Goal: Task Accomplishment & Management: Use online tool/utility

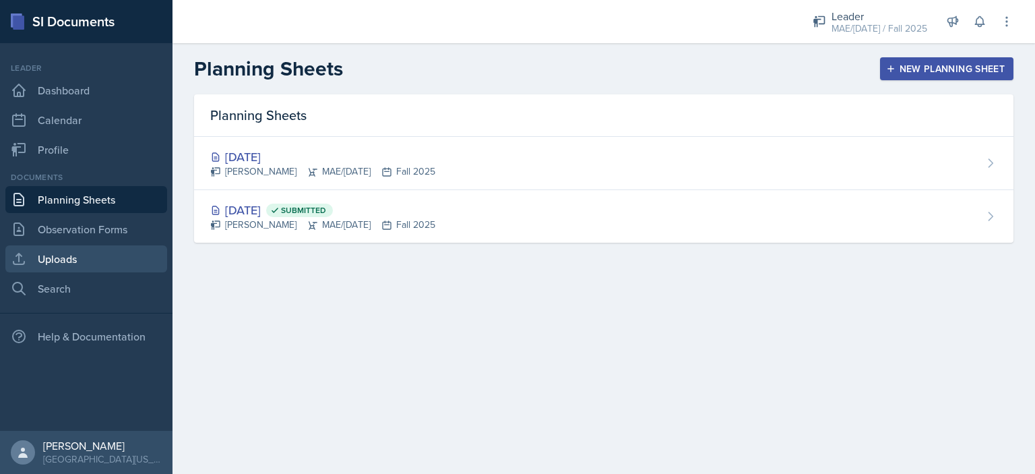
click at [98, 261] on link "Uploads" at bounding box center [86, 258] width 162 height 27
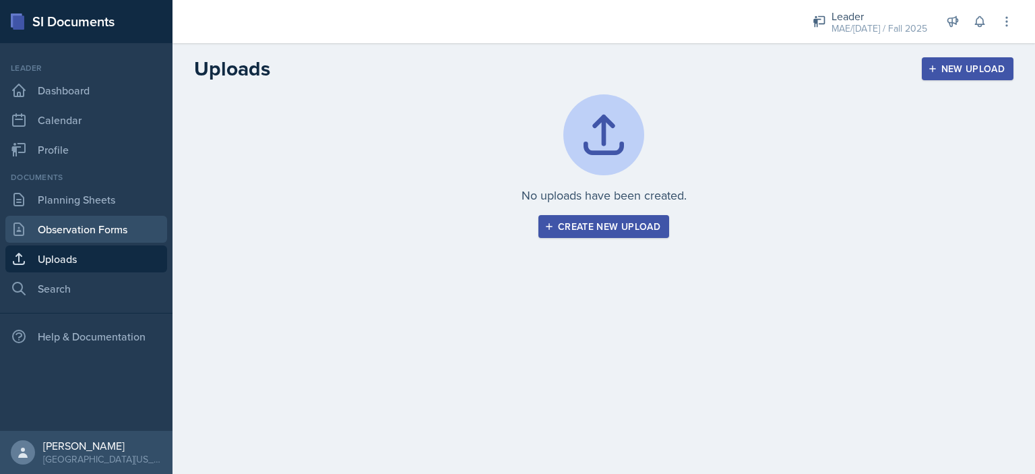
click at [94, 238] on link "Observation Forms" at bounding box center [86, 229] width 162 height 27
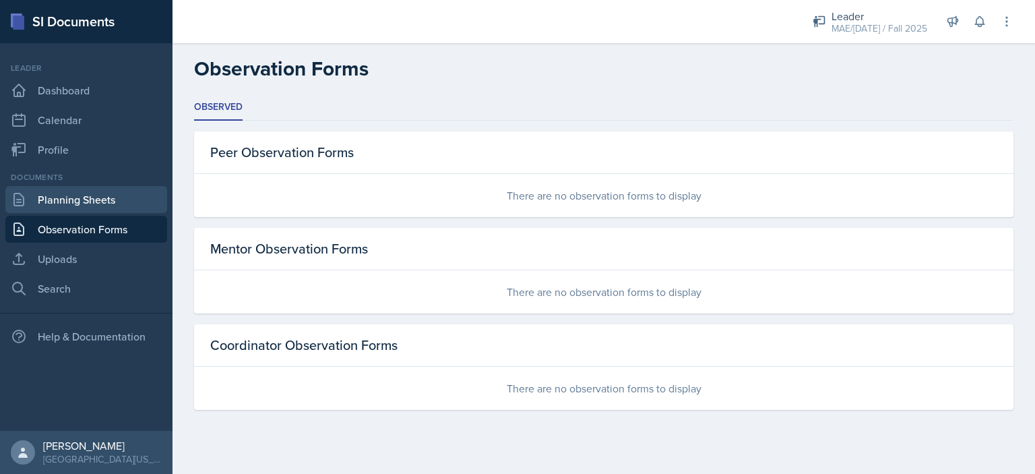
click at [84, 199] on link "Planning Sheets" at bounding box center [86, 199] width 162 height 27
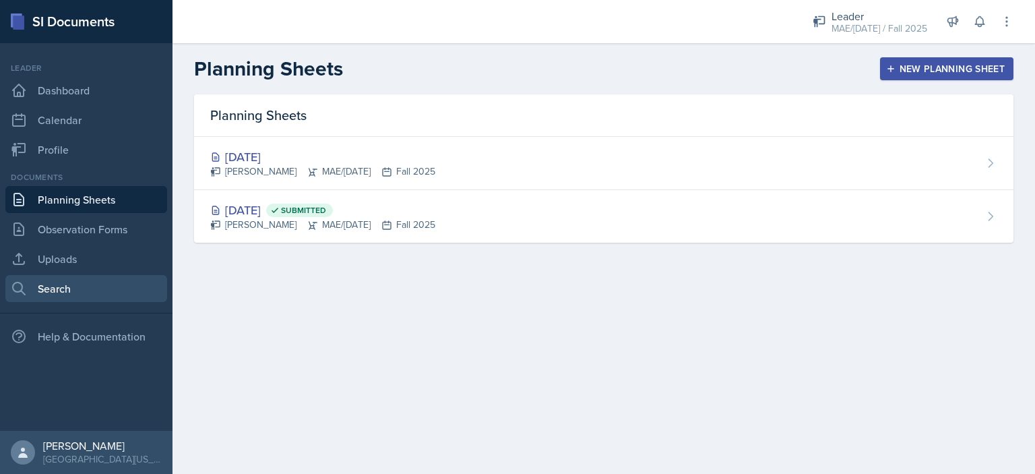
click at [105, 287] on link "Search" at bounding box center [86, 288] width 162 height 27
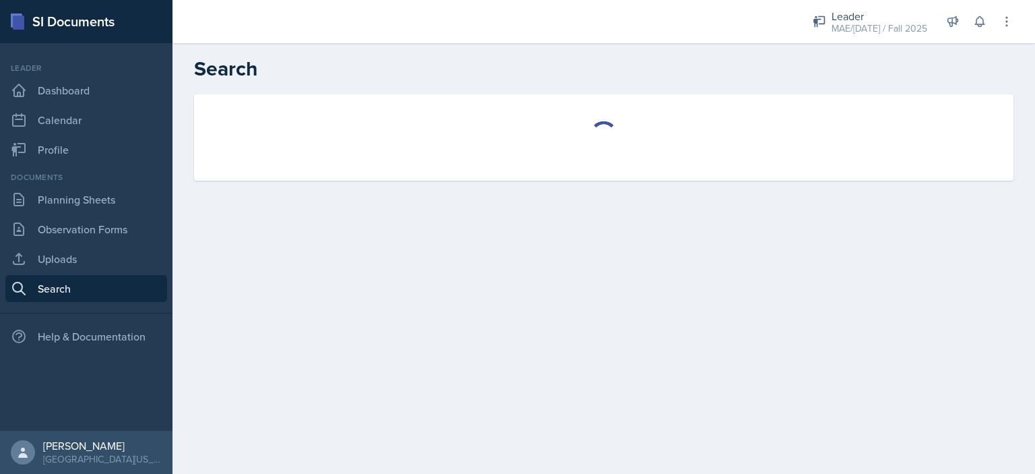
select select "all"
select select "1"
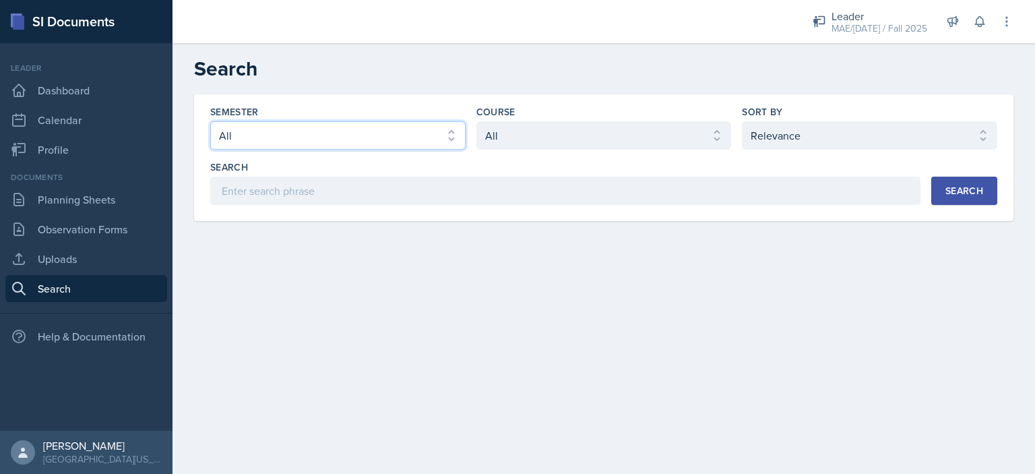
click at [319, 135] on select "Select semester All Fall 2025 Spring 2025 Fall 2024 Spring 2024 Fall 2023 Sprin…" at bounding box center [337, 135] width 255 height 28
select select "8a5eadef-2755-4ca9-bae1-c8a1437b7a0c"
click at [210, 121] on select "Select semester All Fall 2025 Spring 2025 Fall 2024 Spring 2024 Fall 2023 Sprin…" at bounding box center [337, 135] width 255 height 28
click at [642, 159] on div "Semester Select semester All Fall 2025 Spring 2025 Fall 2024 Spring 2024 Fall 2…" at bounding box center [603, 155] width 787 height 100
click at [605, 142] on select "Select course All ACC 211 ACC 212 ACC 307 BYS 119 BYS 215 BYS 300 CH 101 CH 121…" at bounding box center [603, 135] width 255 height 28
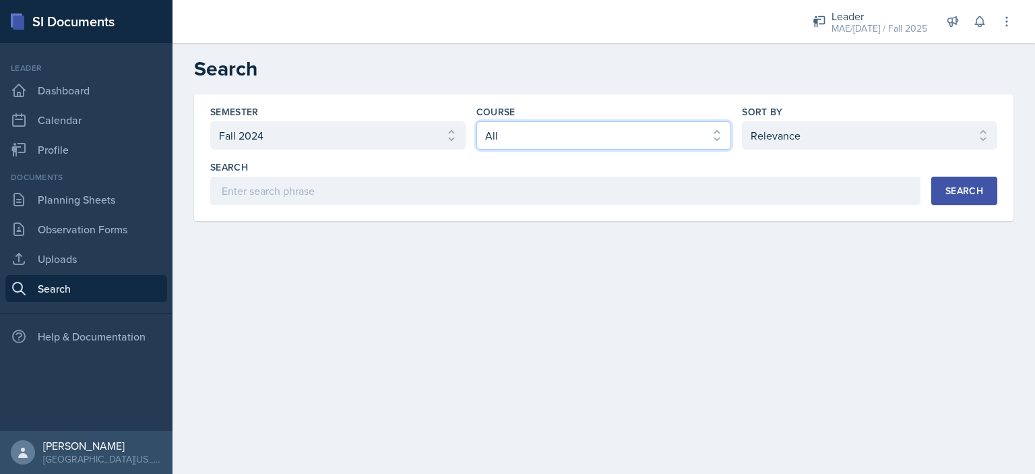
select select "91163273-00ff-457b-8c56-5da0b4f50f76"
click at [476, 121] on select "Select course All ACC 211 ACC 212 ACC 307 BYS 119 BYS 215 BYS 300 CH 101 CH 121…" at bounding box center [603, 135] width 255 height 28
click at [931, 196] on button "Search" at bounding box center [964, 191] width 66 height 28
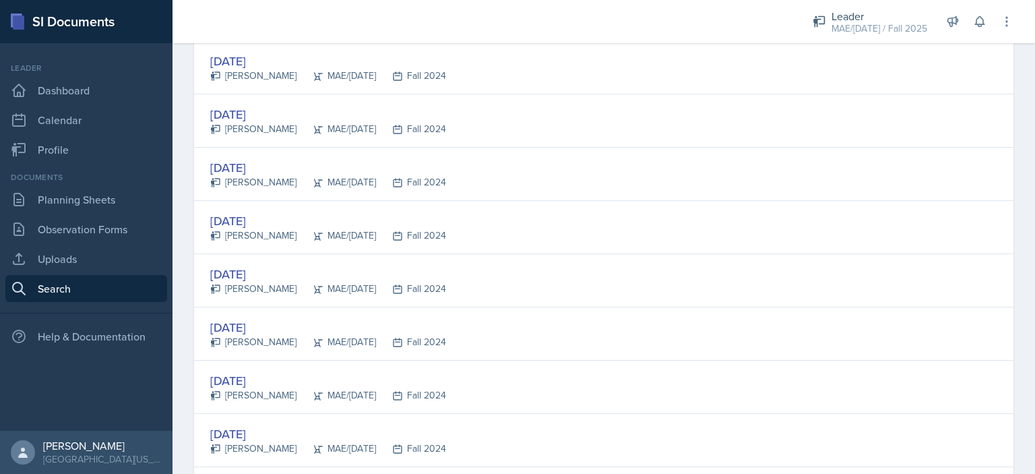
scroll to position [1719, 0]
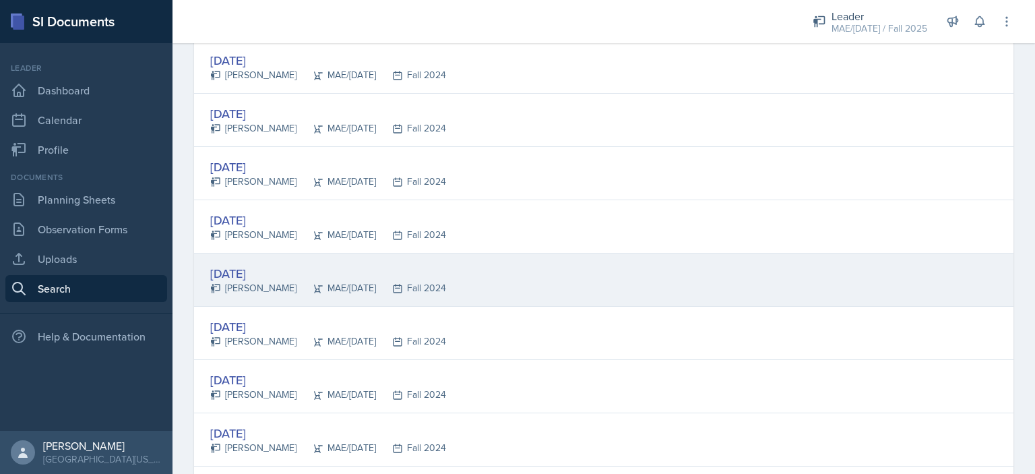
click at [240, 268] on div "[DATE]" at bounding box center [328, 273] width 236 height 18
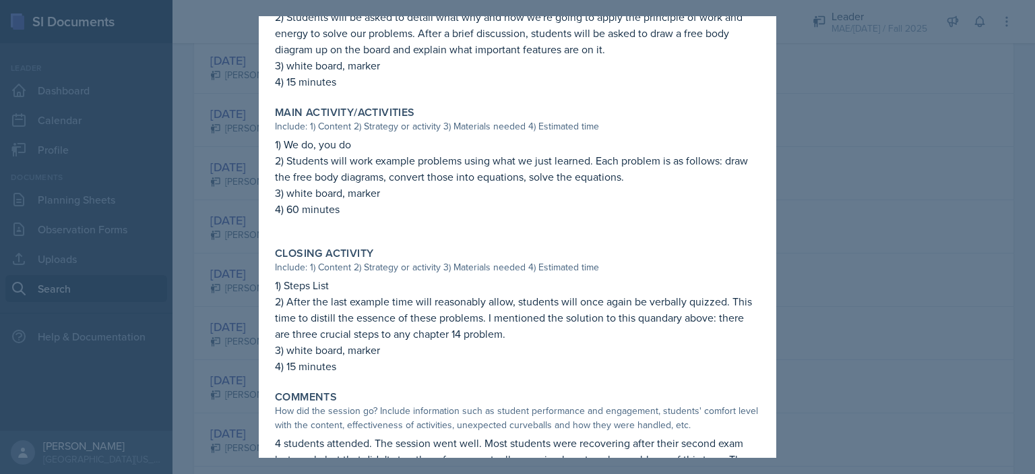
scroll to position [532, 0]
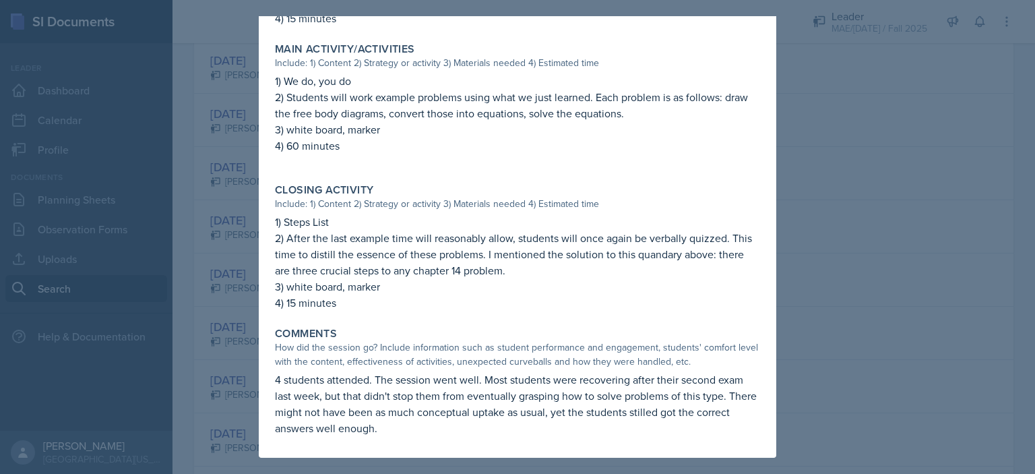
click at [829, 237] on div at bounding box center [517, 237] width 1035 height 474
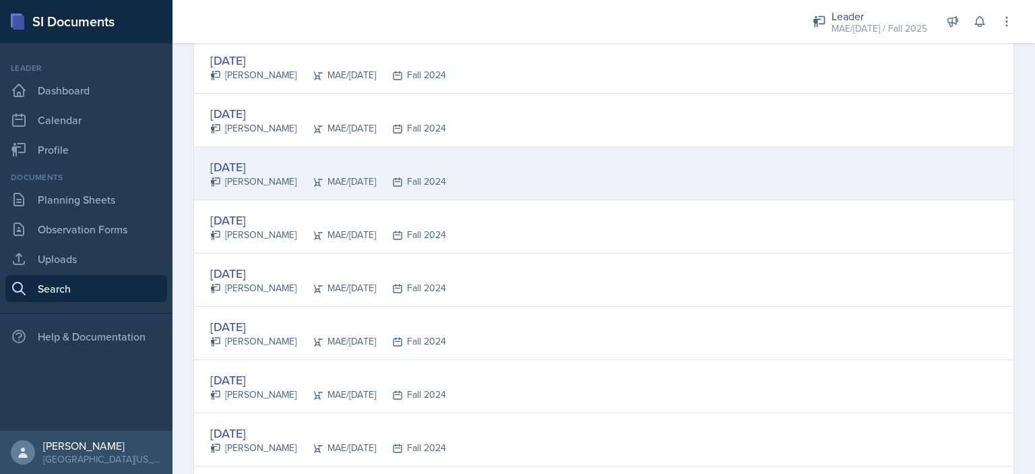
click at [245, 158] on div "[DATE]" at bounding box center [328, 167] width 236 height 18
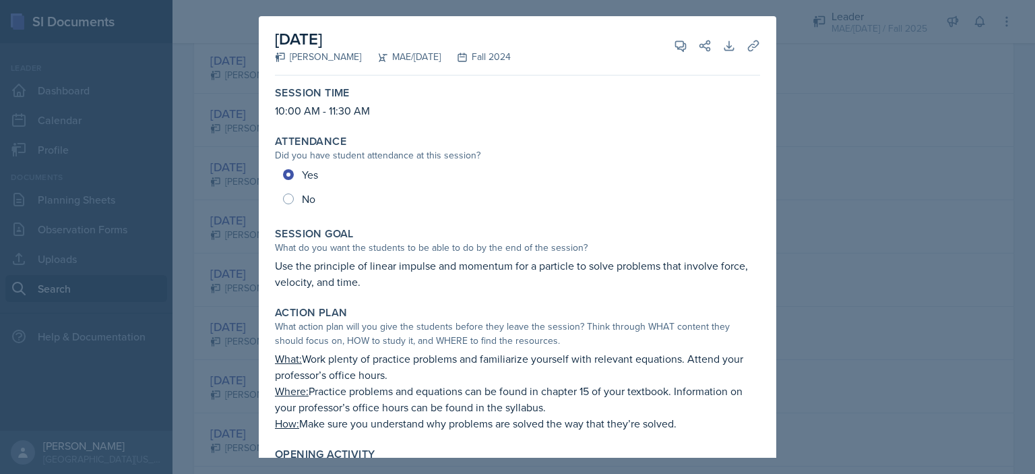
scroll to position [340, 0]
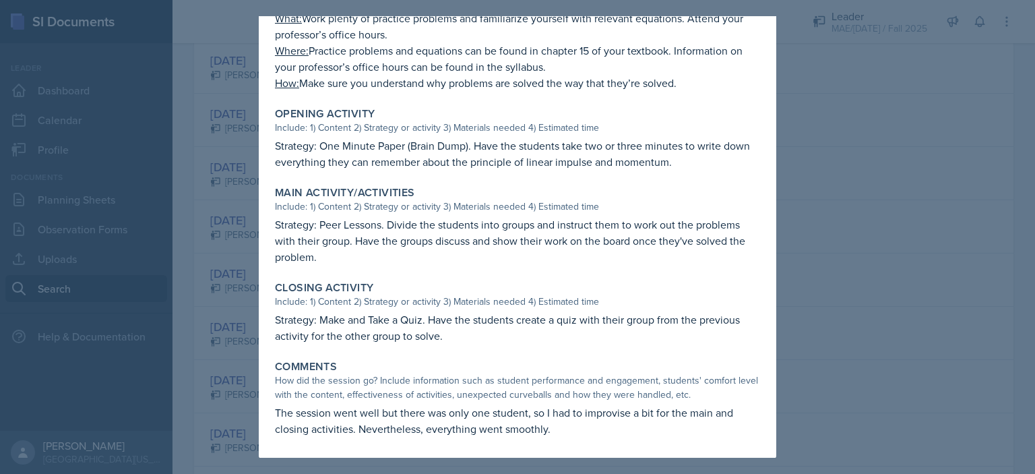
click at [856, 274] on div at bounding box center [517, 237] width 1035 height 474
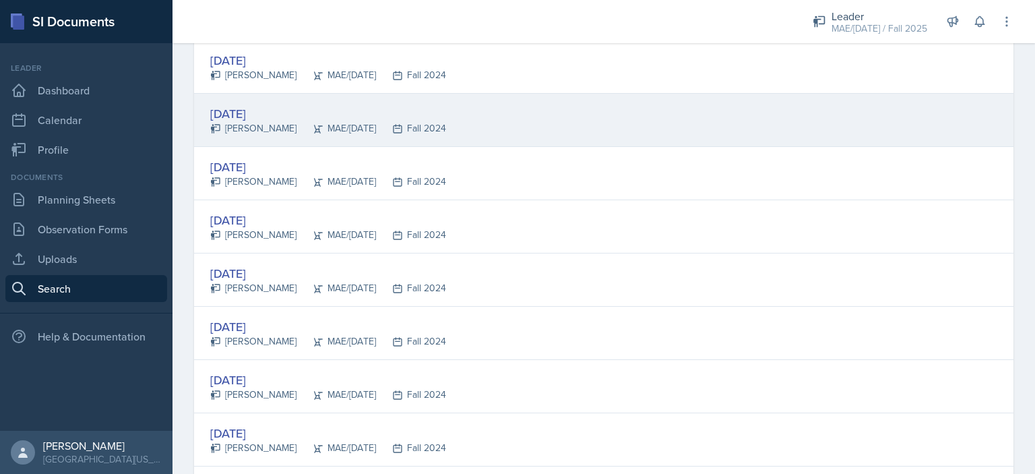
click at [241, 109] on div "[DATE]" at bounding box center [328, 113] width 236 height 18
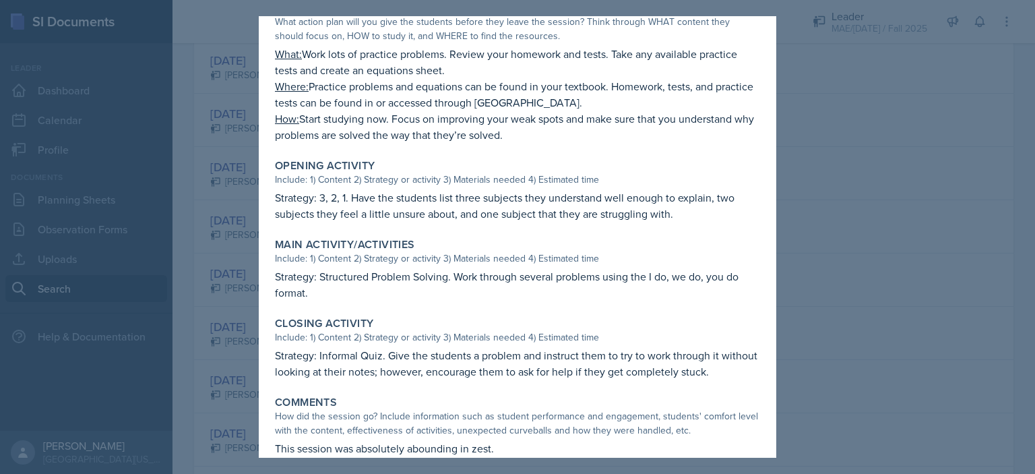
scroll to position [324, 0]
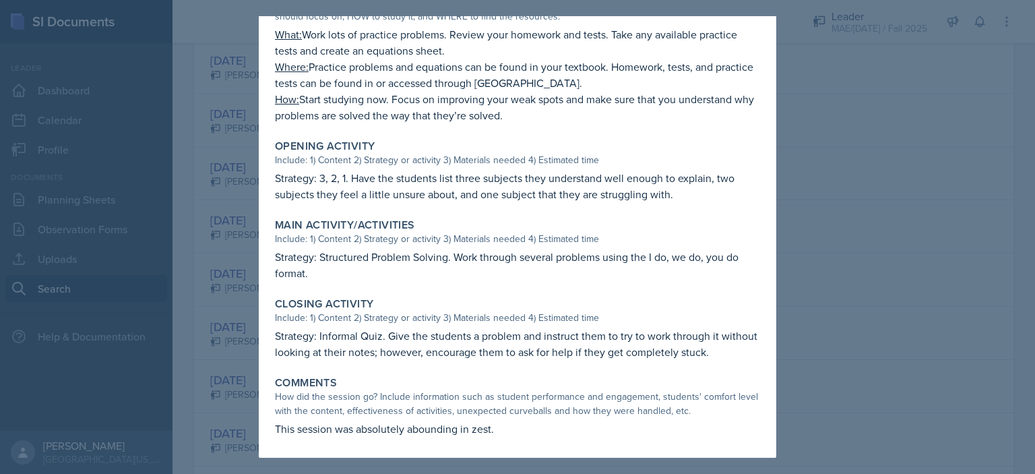
click at [836, 307] on div at bounding box center [517, 237] width 1035 height 474
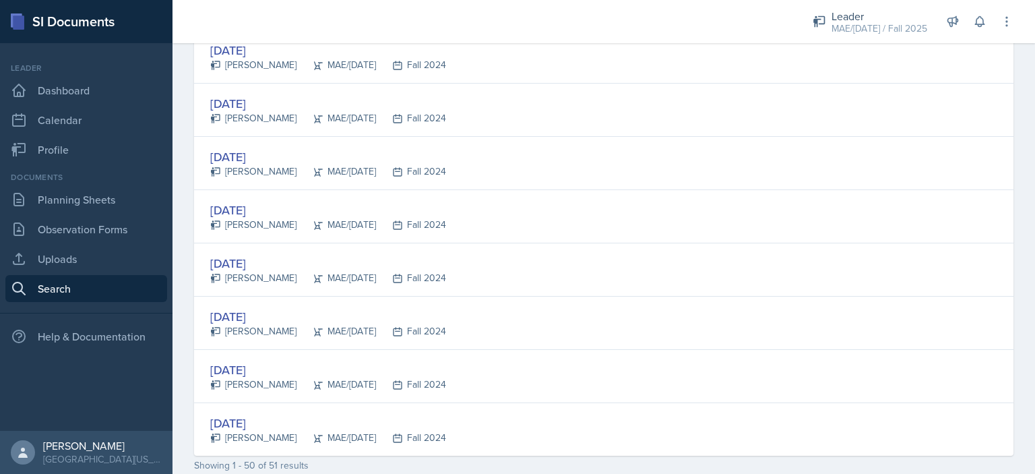
scroll to position [2534, 0]
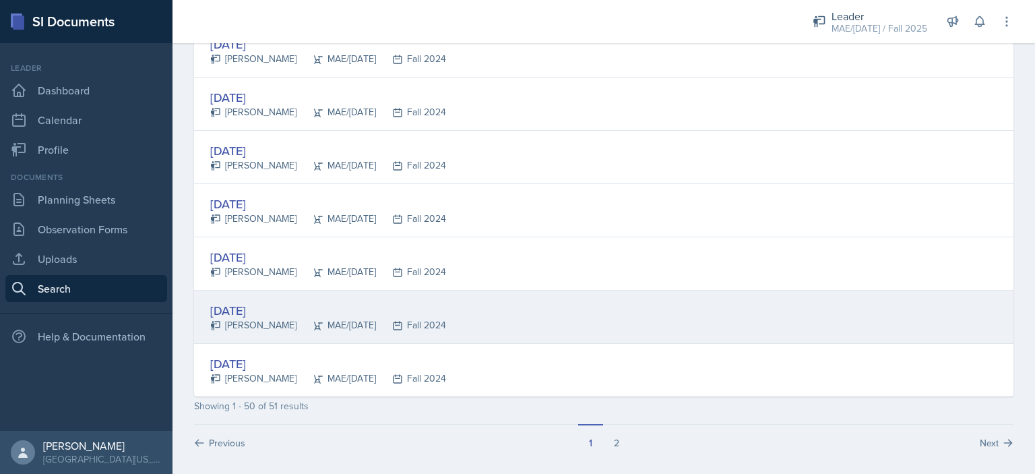
click at [240, 307] on div "[DATE]" at bounding box center [328, 310] width 236 height 18
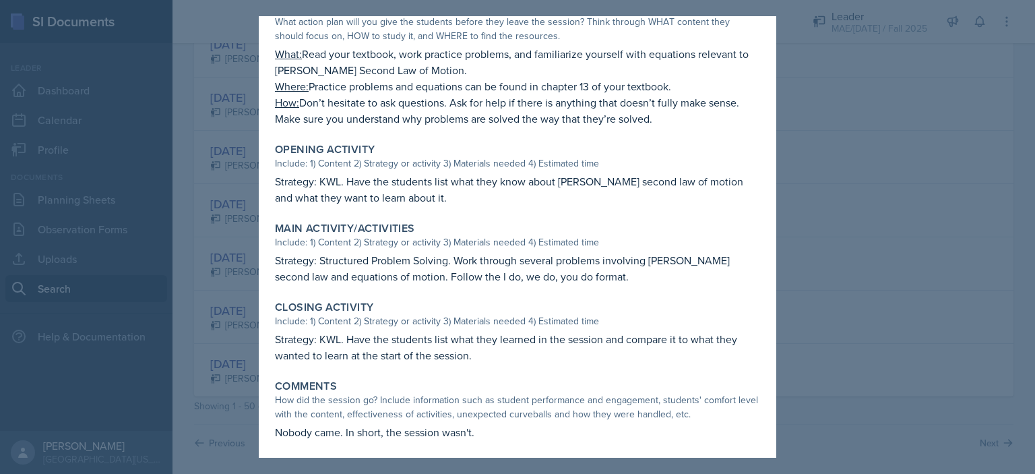
scroll to position [308, 0]
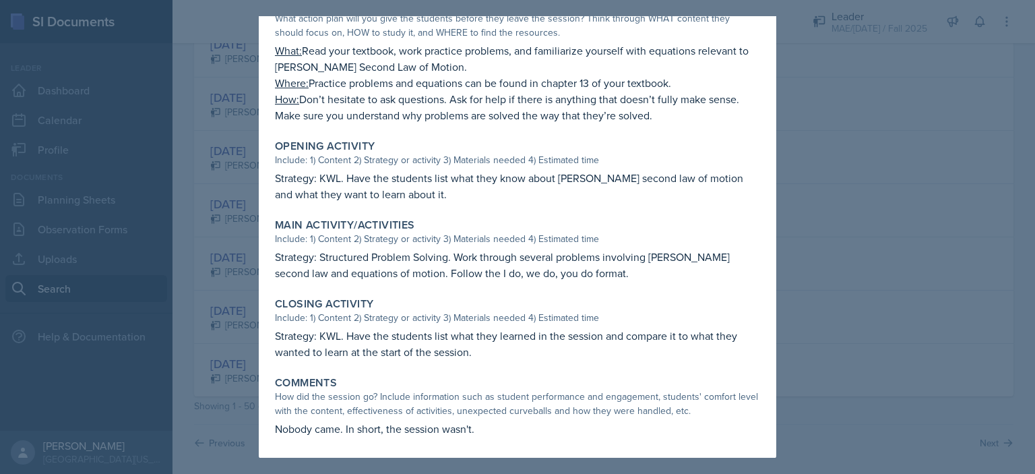
click at [844, 204] on div at bounding box center [517, 237] width 1035 height 474
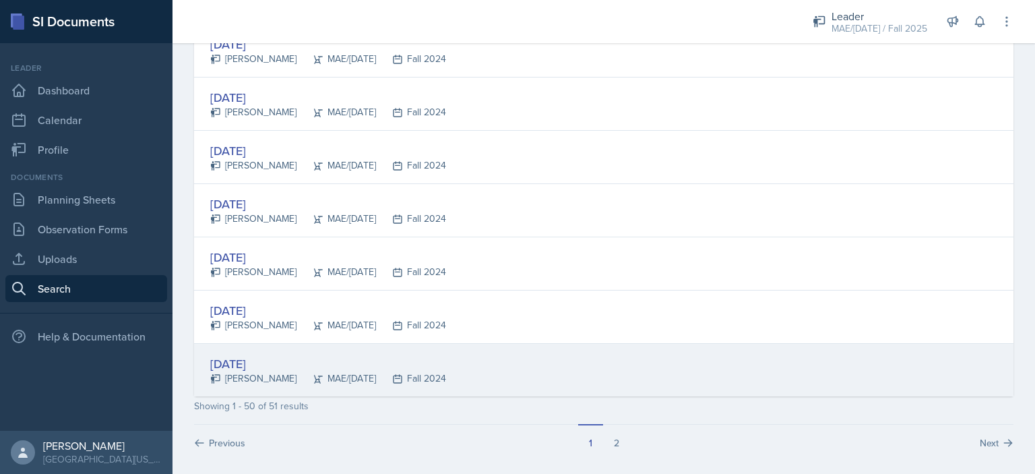
click at [255, 355] on div "[DATE]" at bounding box center [328, 364] width 236 height 18
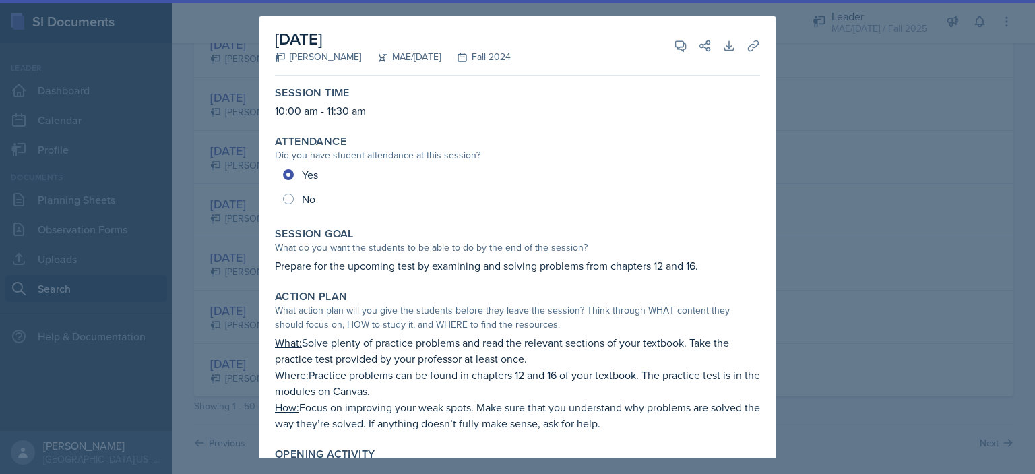
scroll to position [340, 0]
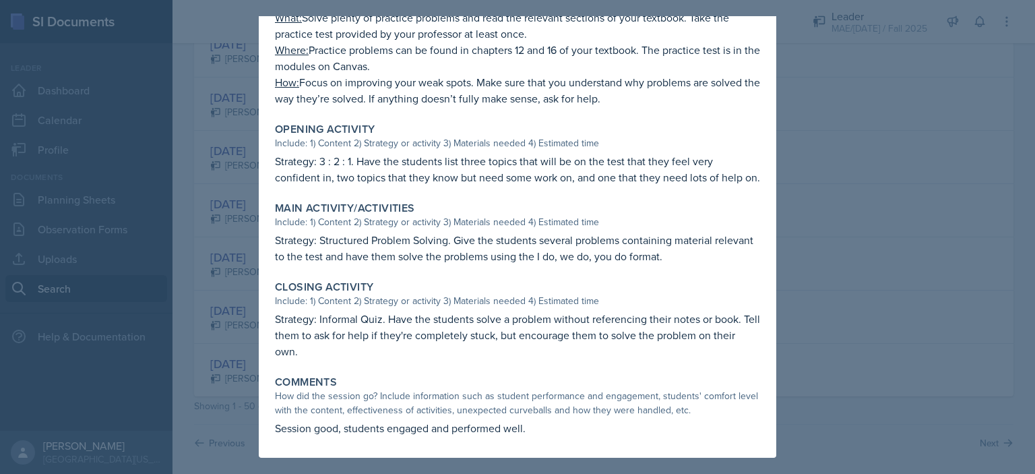
click at [844, 322] on div at bounding box center [517, 237] width 1035 height 474
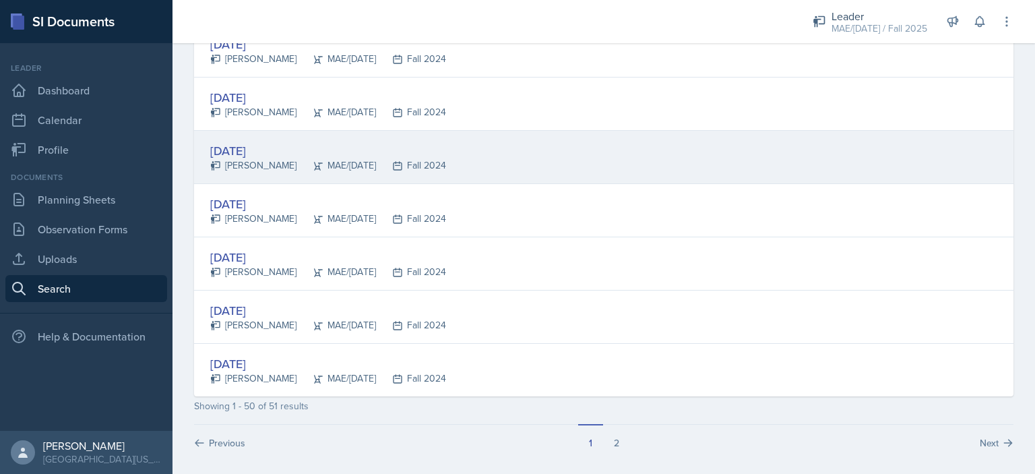
click at [234, 142] on div "[DATE]" at bounding box center [328, 151] width 236 height 18
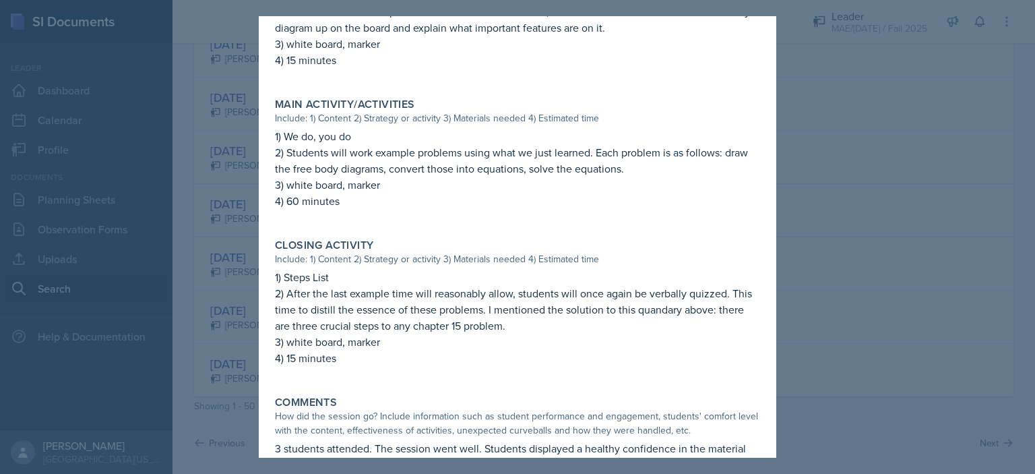
scroll to position [504, 0]
click at [868, 296] on div at bounding box center [517, 237] width 1035 height 474
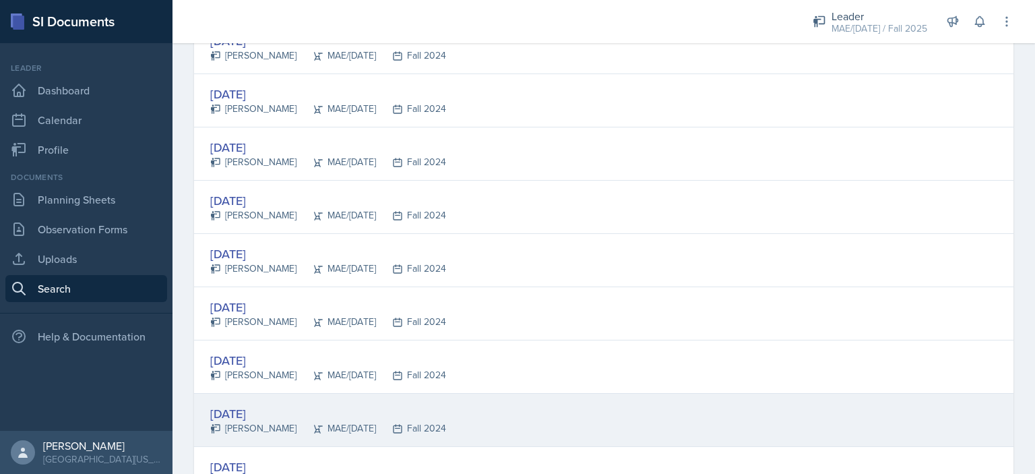
scroll to position [2377, 0]
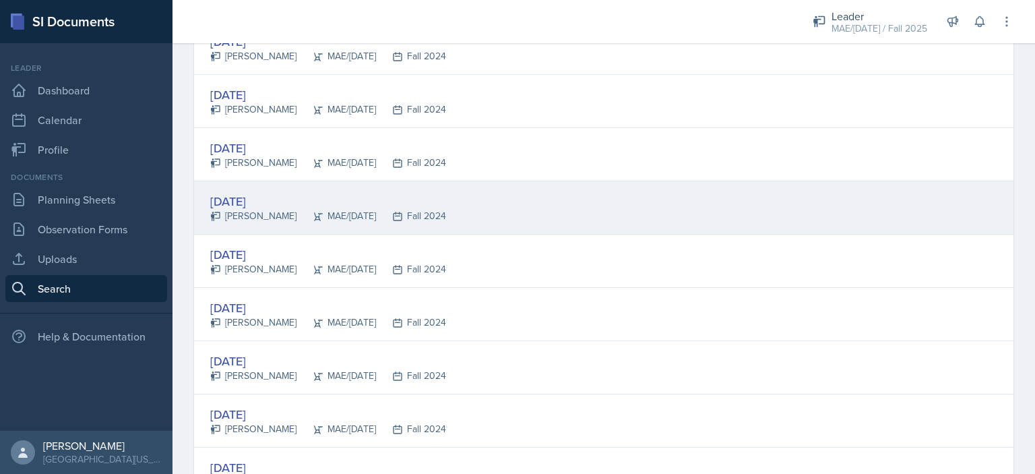
click at [227, 192] on div "[DATE]" at bounding box center [328, 201] width 236 height 18
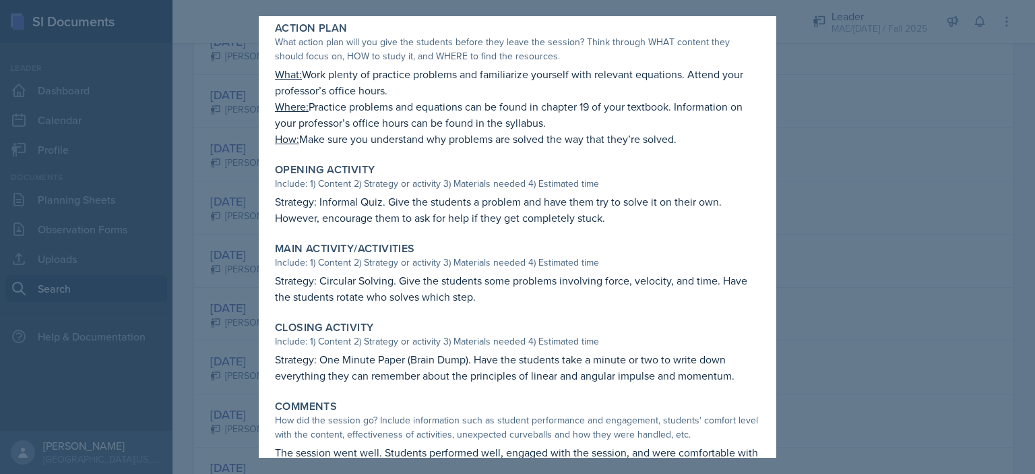
scroll to position [288, 0]
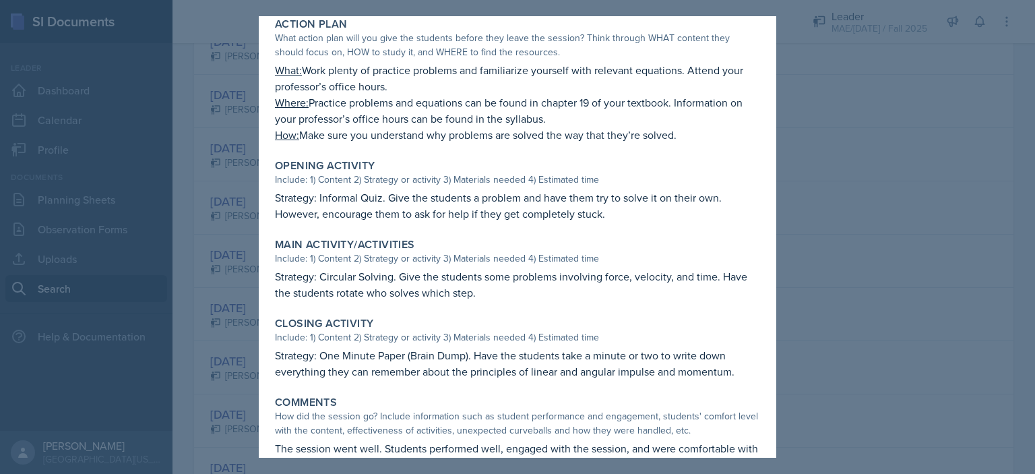
click at [824, 284] on div at bounding box center [517, 237] width 1035 height 474
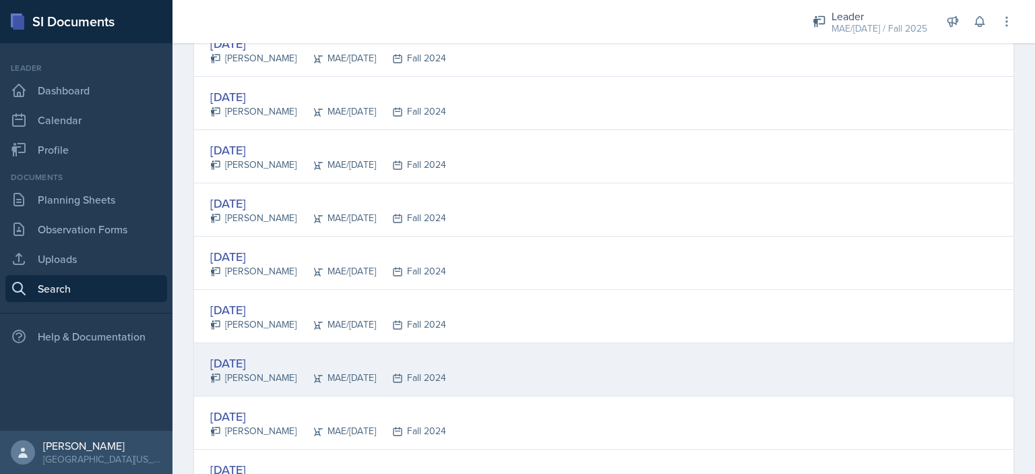
scroll to position [2267, 0]
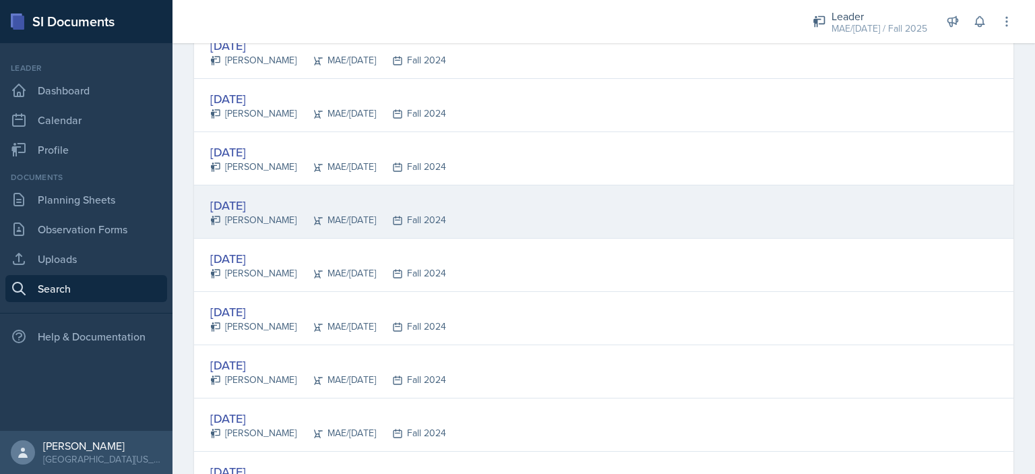
click at [248, 196] on div "[DATE]" at bounding box center [328, 205] width 236 height 18
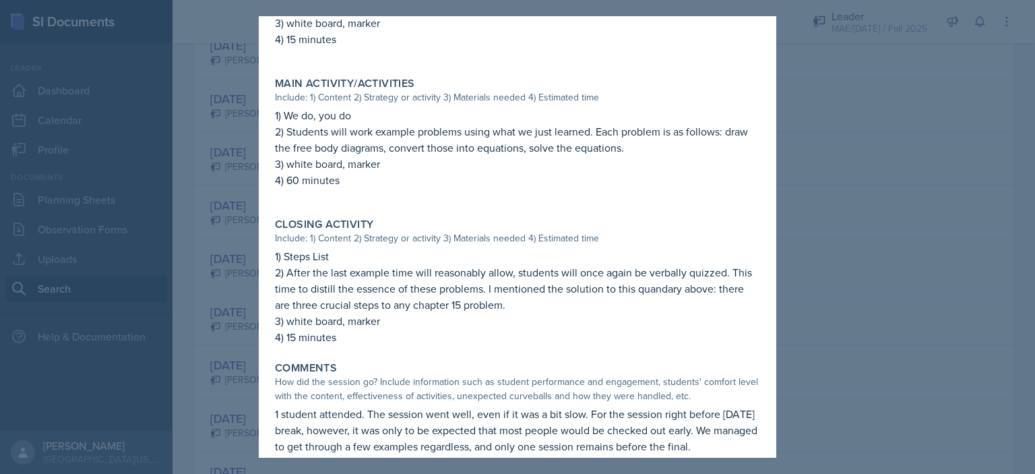
scroll to position [561, 0]
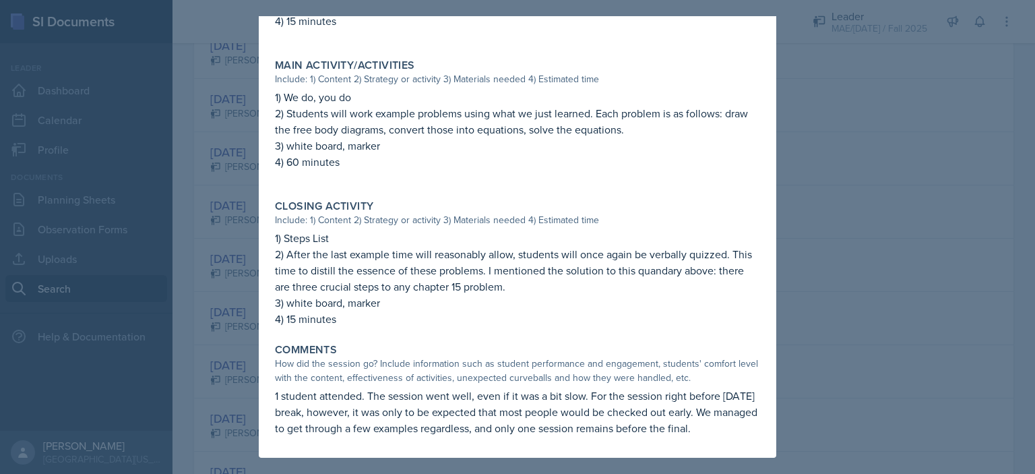
click at [809, 317] on div at bounding box center [517, 237] width 1035 height 474
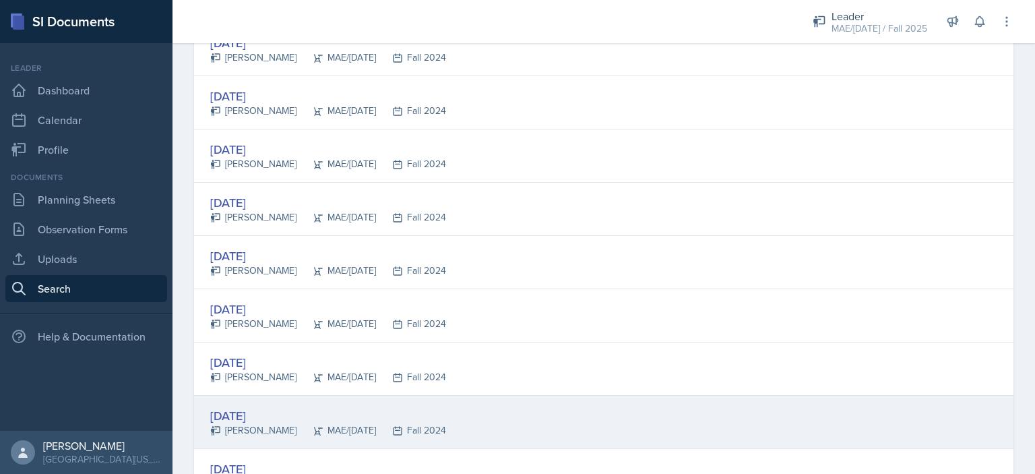
scroll to position [2103, 0]
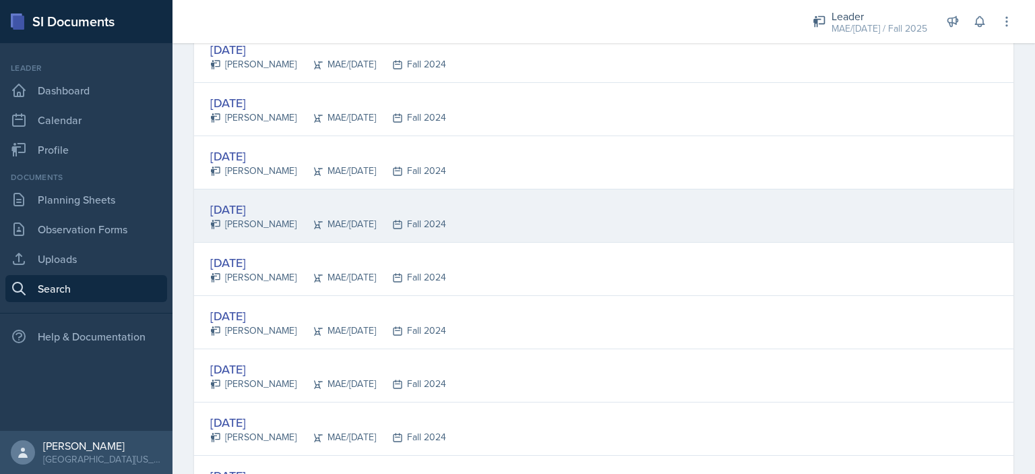
click at [247, 204] on div "[DATE]" at bounding box center [328, 209] width 236 height 18
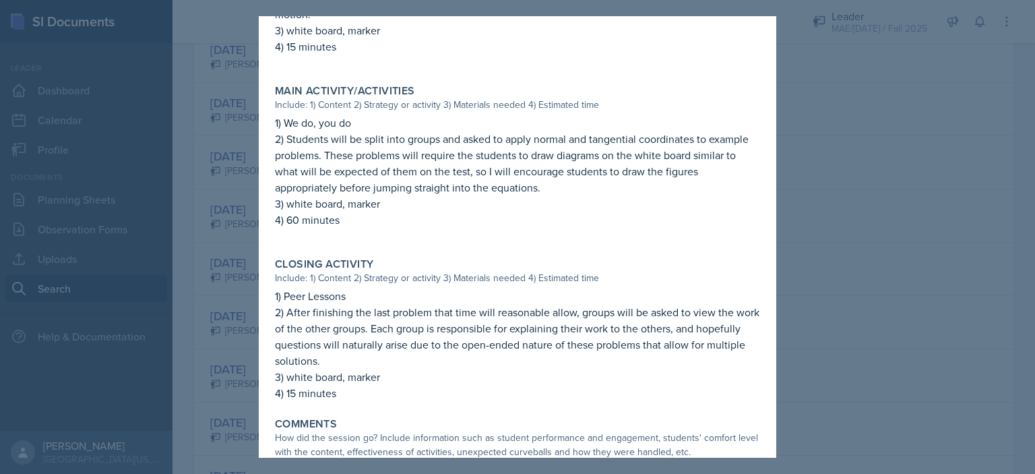
scroll to position [538, 0]
click at [825, 328] on div at bounding box center [517, 237] width 1035 height 474
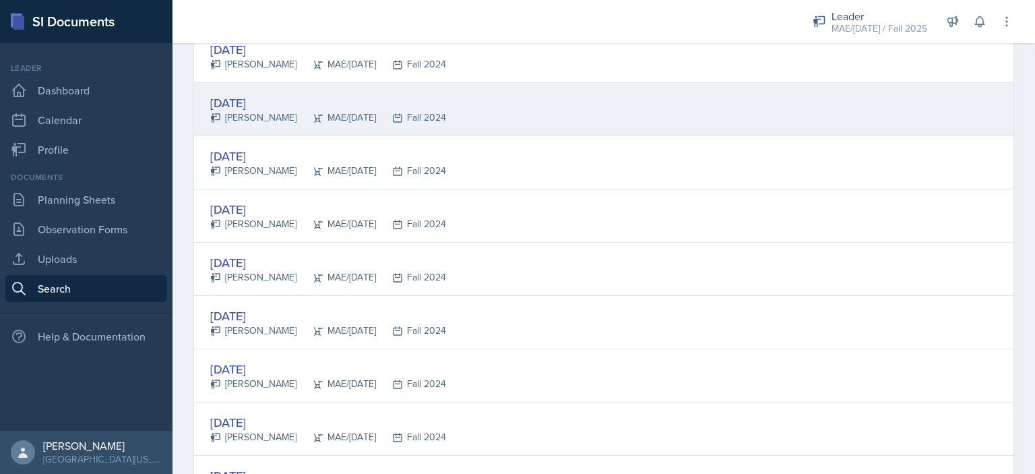
click at [248, 98] on div "[DATE]" at bounding box center [328, 103] width 236 height 18
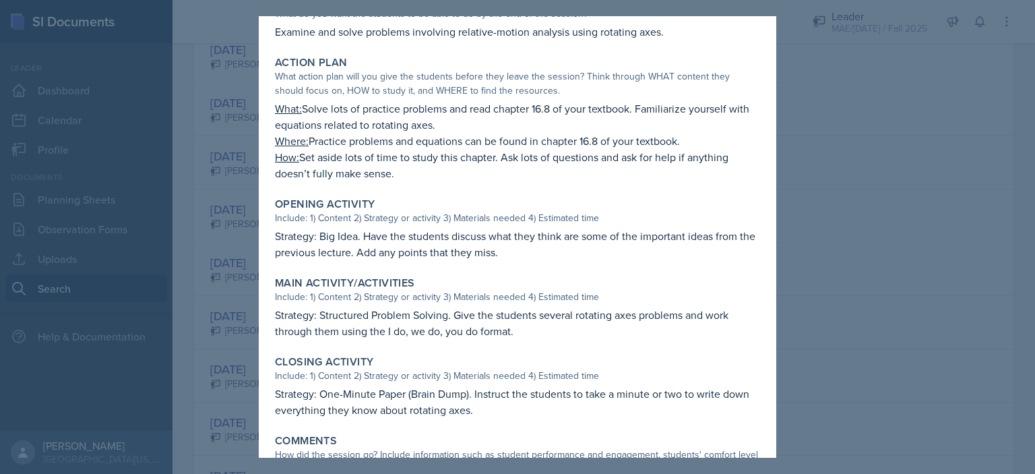
scroll to position [292, 0]
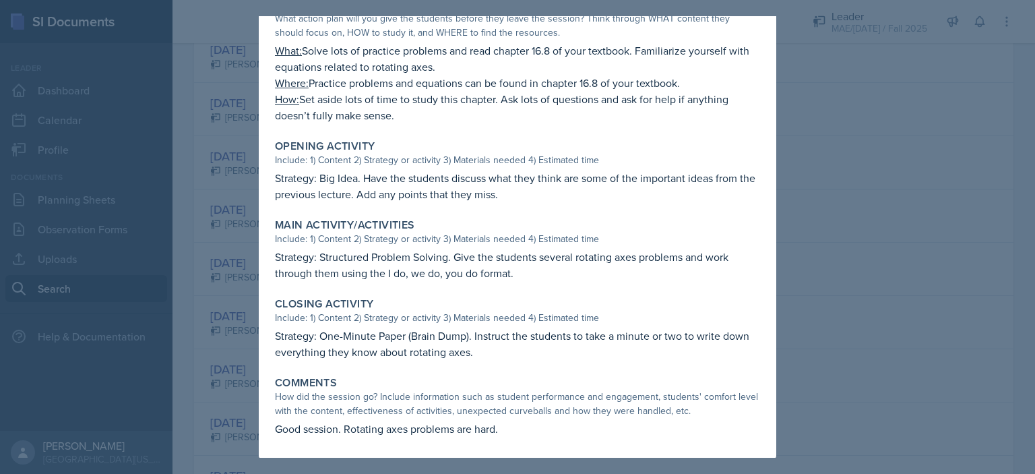
click at [822, 249] on div at bounding box center [517, 237] width 1035 height 474
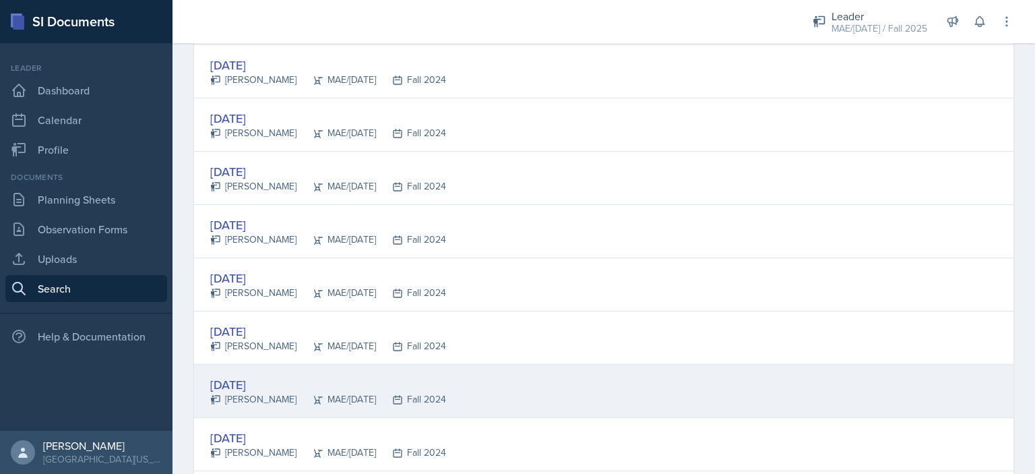
scroll to position [1923, 0]
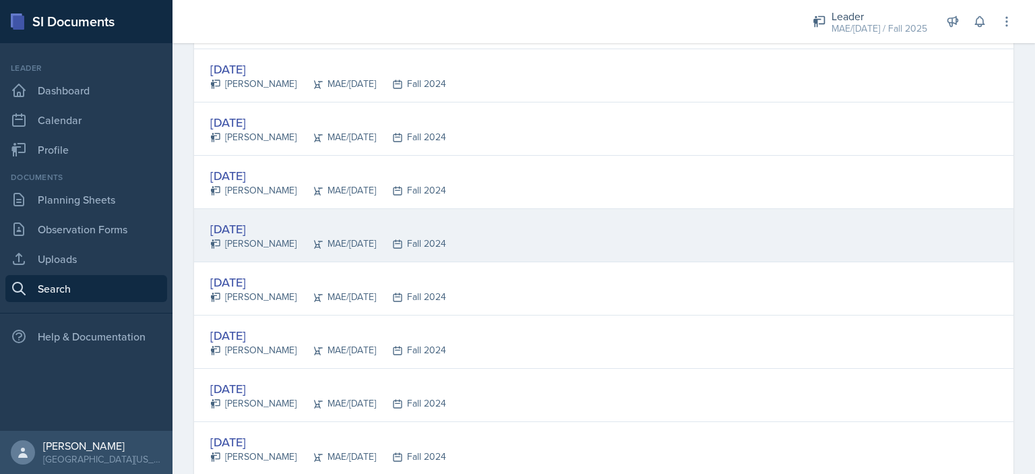
click at [244, 220] on div "[DATE]" at bounding box center [328, 229] width 236 height 18
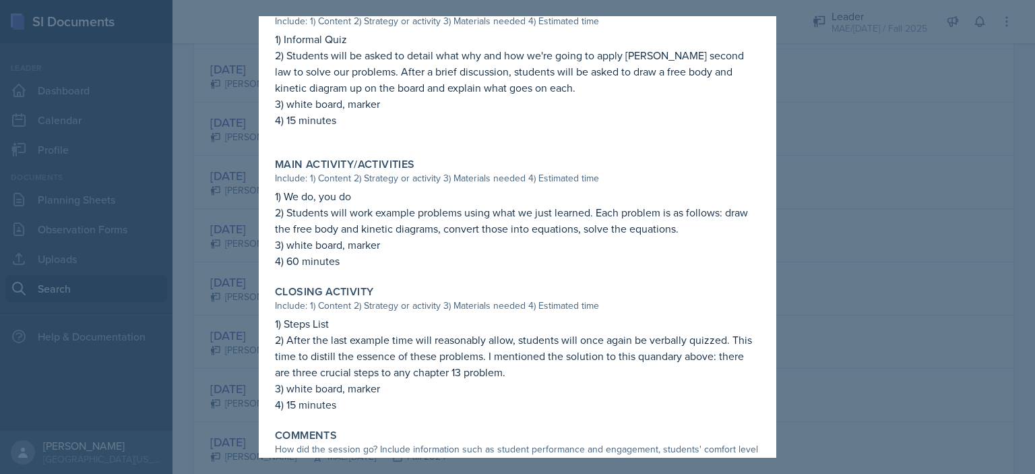
scroll to position [417, 0]
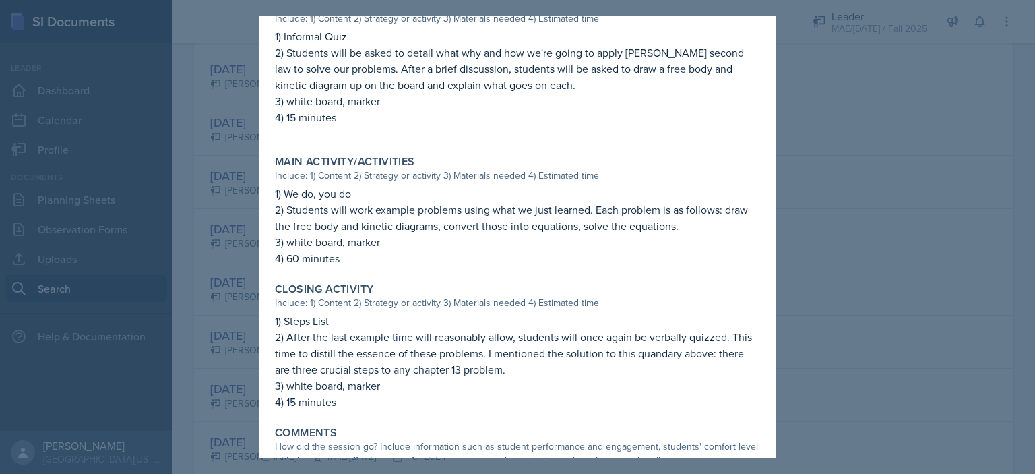
click at [858, 248] on div at bounding box center [517, 237] width 1035 height 474
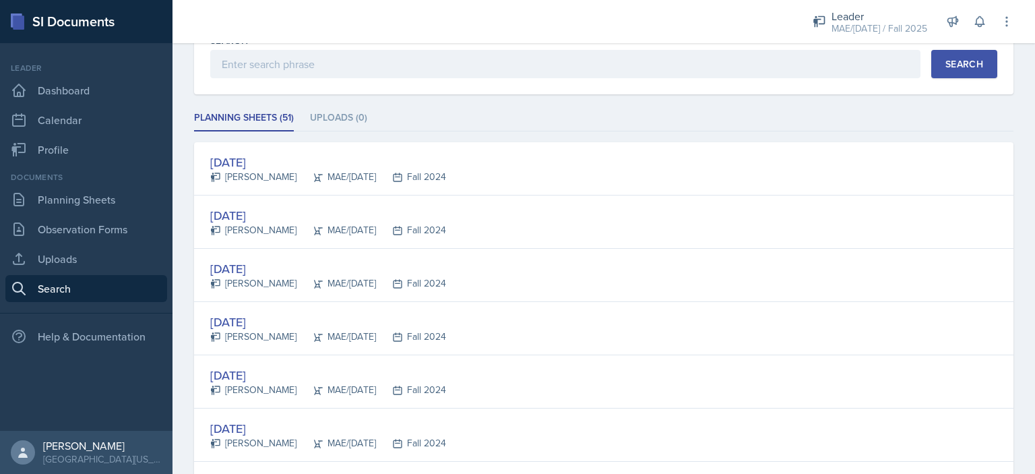
scroll to position [0, 0]
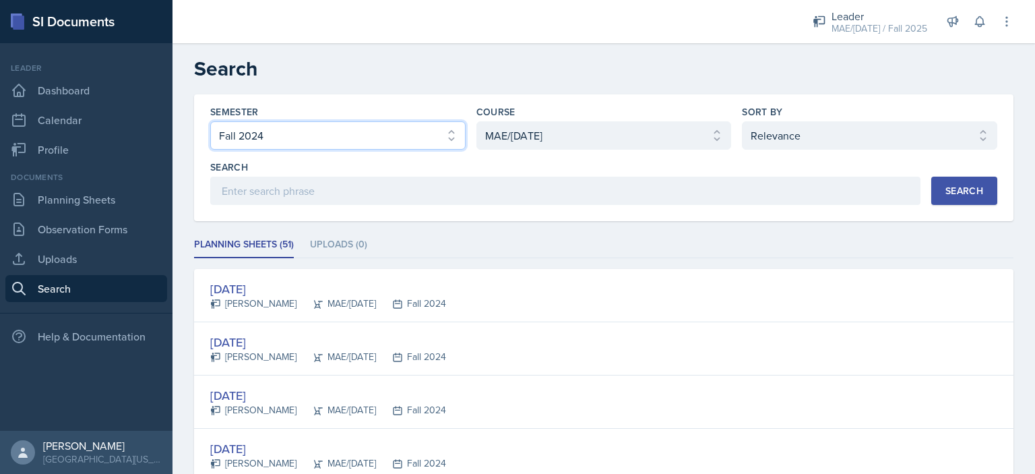
click at [283, 125] on select "Select semester All Fall 2025 Spring 2025 Fall 2024 Spring 2024 Fall 2023 Sprin…" at bounding box center [337, 135] width 255 height 28
select select "0bfe73d6-057c-4036-9353-536a8e4d45d1"
click at [210, 121] on select "Select semester All Fall 2025 Spring 2025 Fall 2024 Spring 2024 Fall 2023 Sprin…" at bounding box center [337, 135] width 255 height 28
click at [934, 191] on button "Search" at bounding box center [964, 191] width 66 height 28
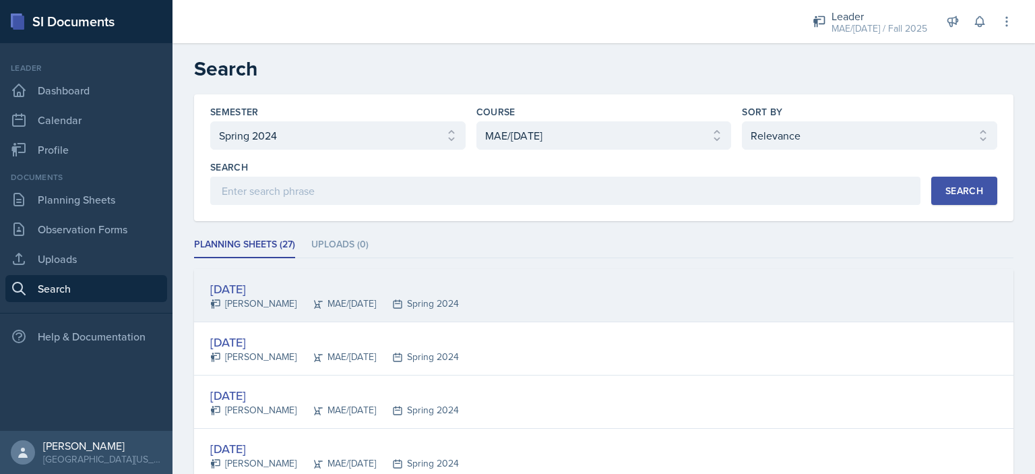
click at [266, 288] on div "[DATE]" at bounding box center [334, 289] width 249 height 18
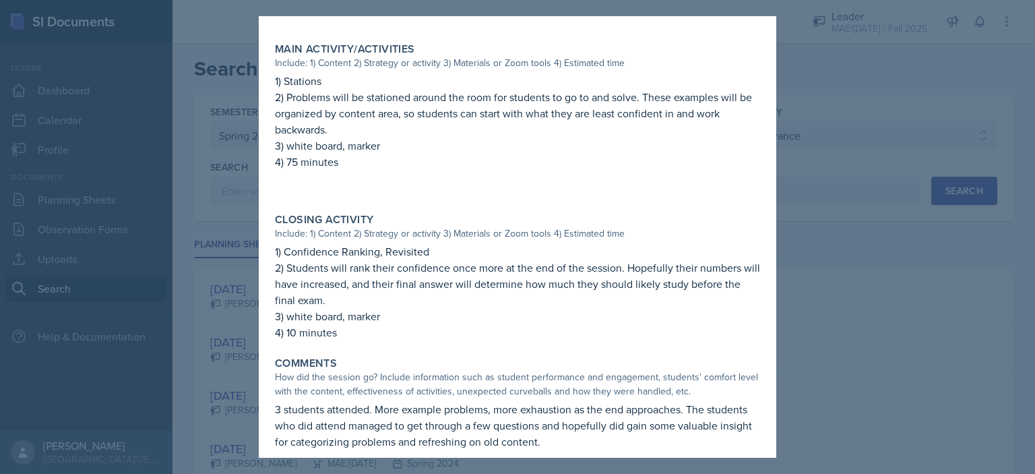
scroll to position [569, 0]
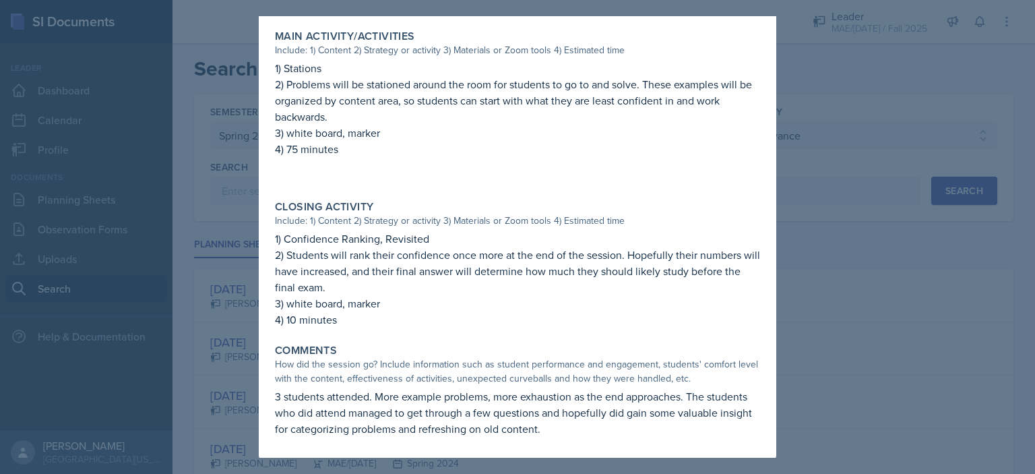
click at [831, 285] on div at bounding box center [517, 237] width 1035 height 474
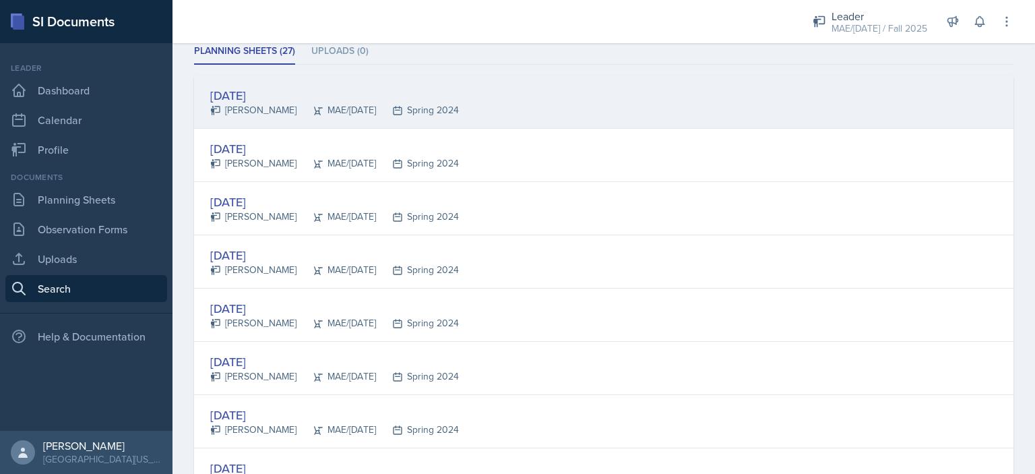
scroll to position [194, 0]
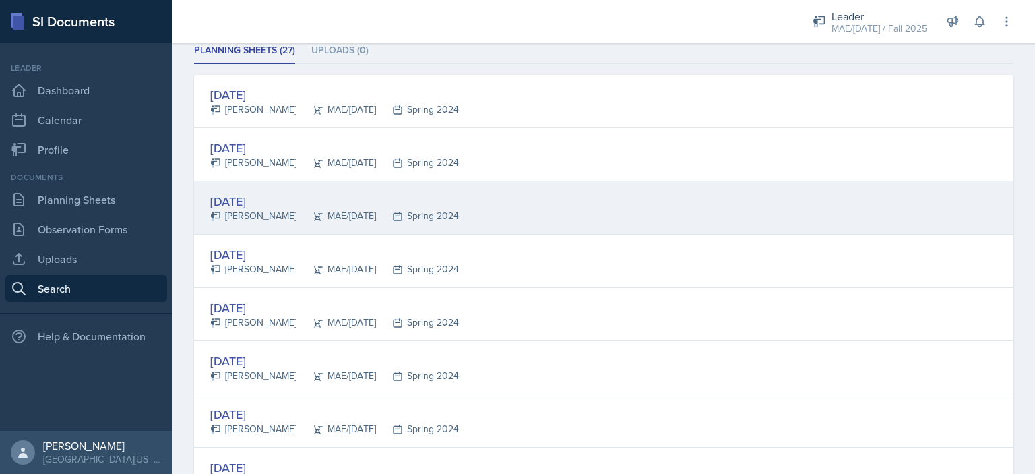
click at [255, 192] on div "[DATE]" at bounding box center [334, 201] width 249 height 18
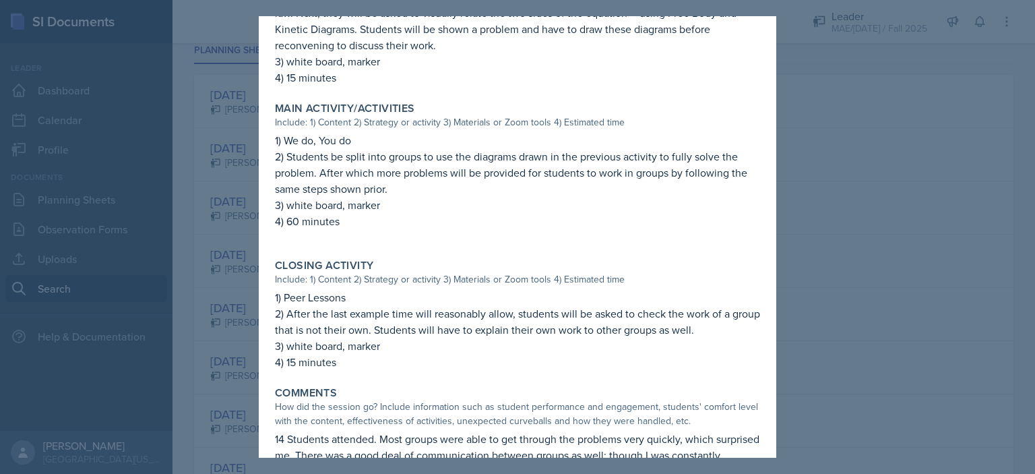
scroll to position [548, 0]
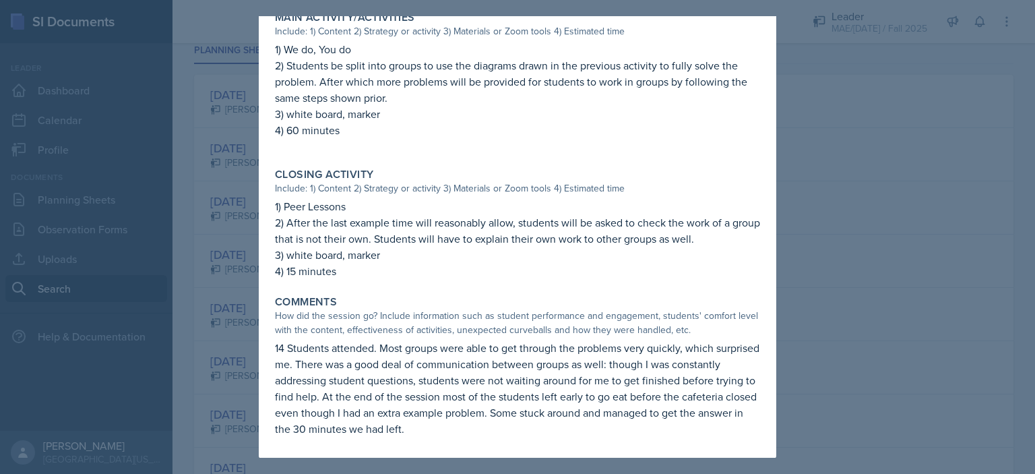
click at [805, 313] on div at bounding box center [517, 237] width 1035 height 474
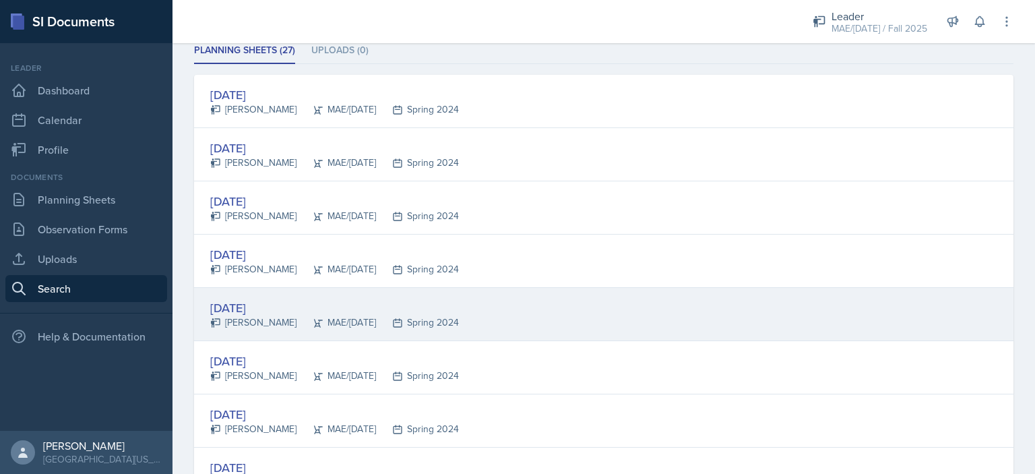
click at [241, 301] on div "[DATE]" at bounding box center [334, 308] width 249 height 18
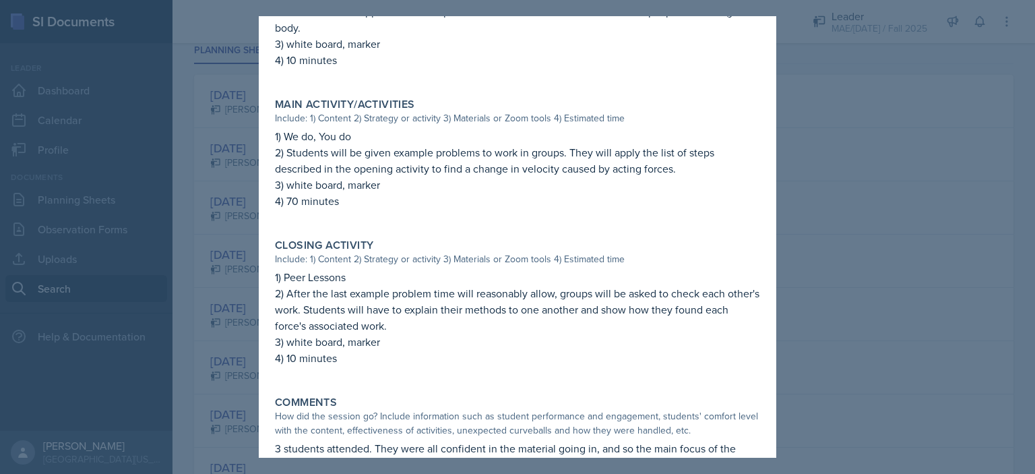
scroll to position [487, 0]
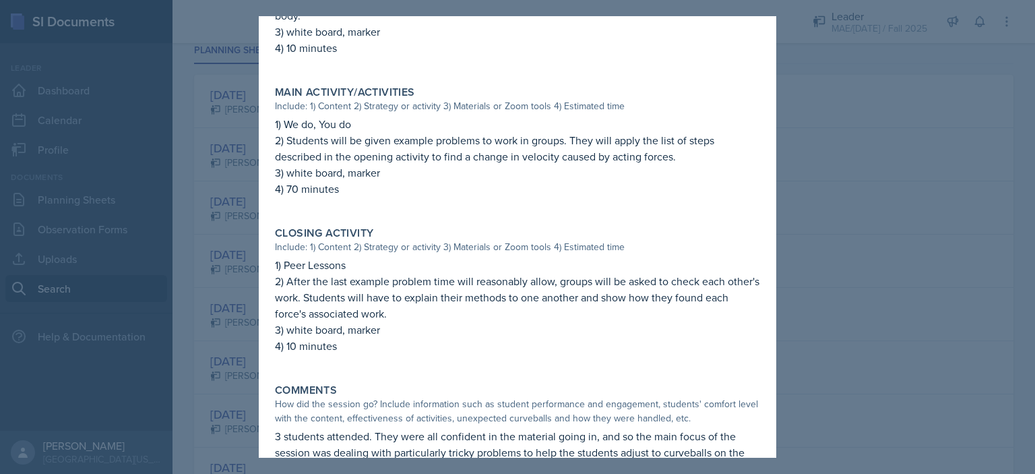
click at [884, 323] on div at bounding box center [517, 237] width 1035 height 474
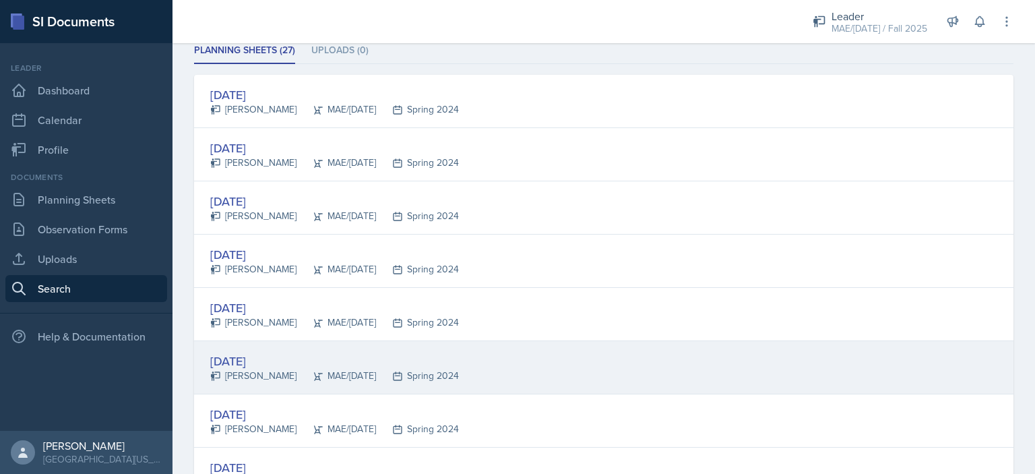
click at [238, 352] on div "[DATE]" at bounding box center [334, 361] width 249 height 18
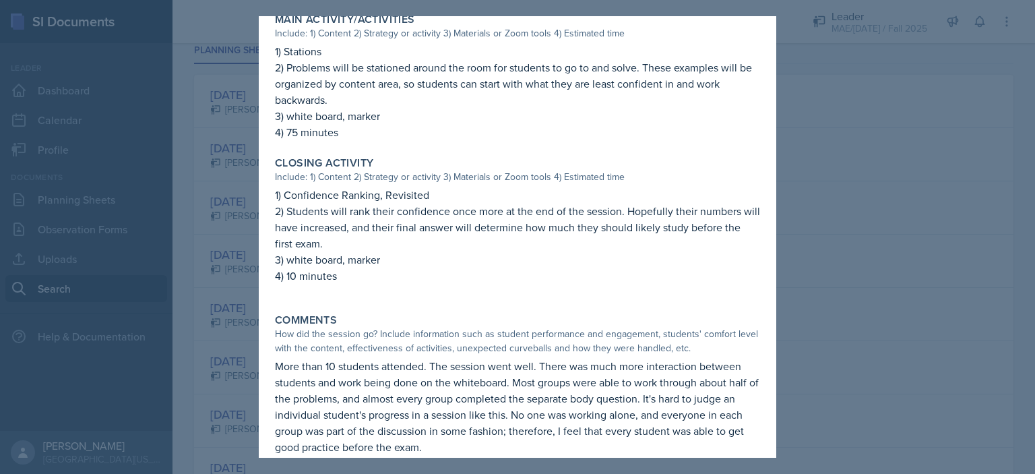
scroll to position [586, 0]
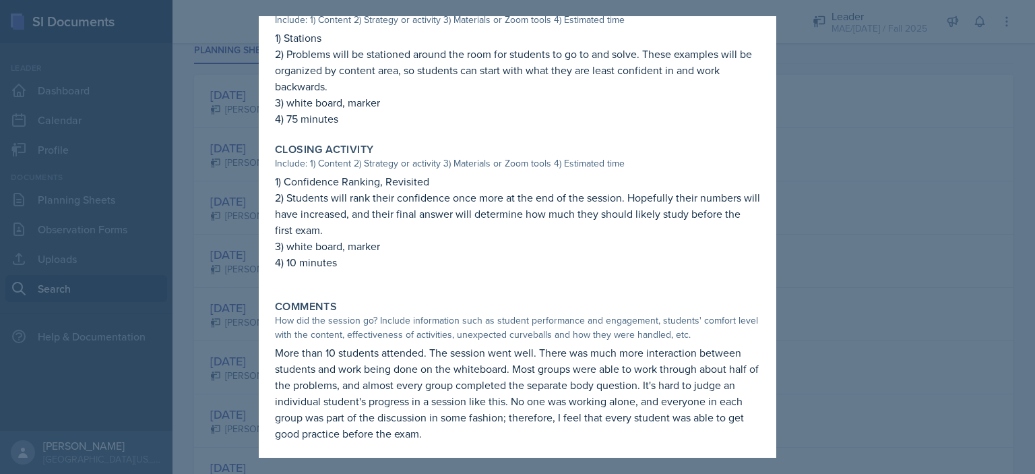
click at [841, 286] on div at bounding box center [517, 237] width 1035 height 474
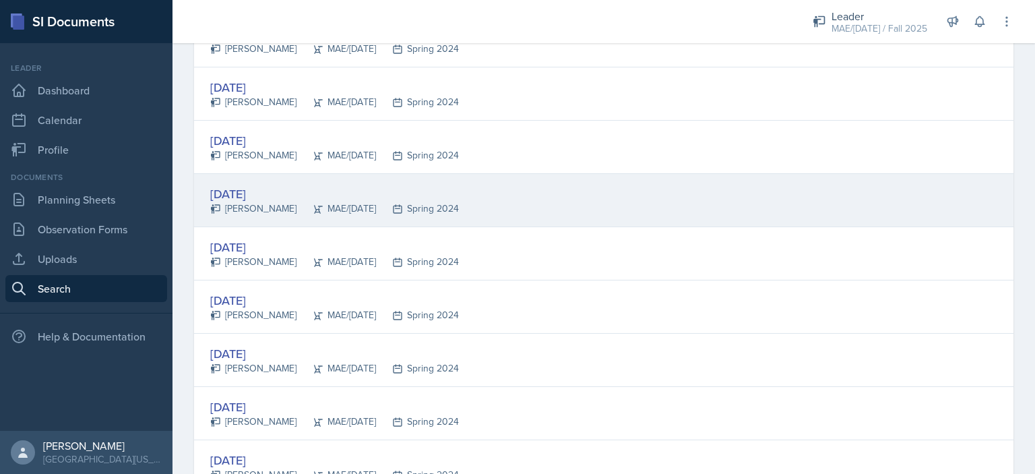
scroll to position [468, 0]
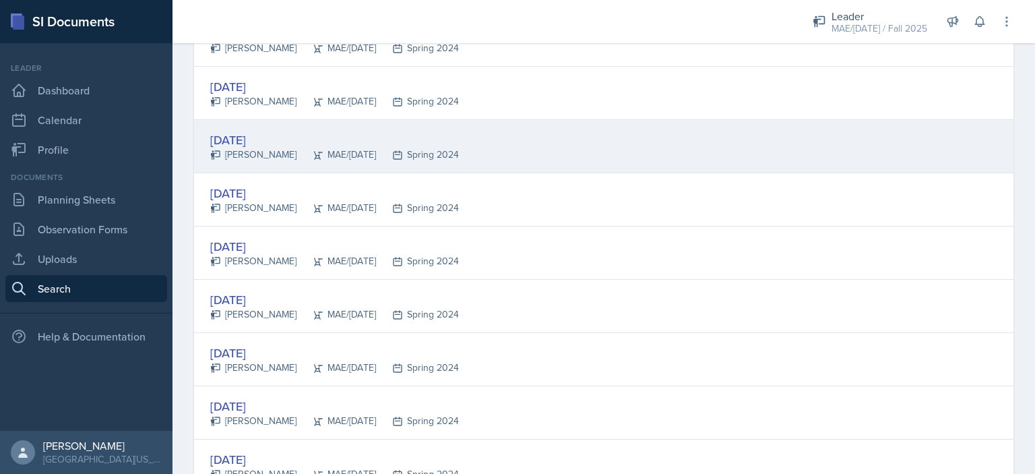
click at [243, 148] on div "[PERSON_NAME]" at bounding box center [253, 155] width 86 height 14
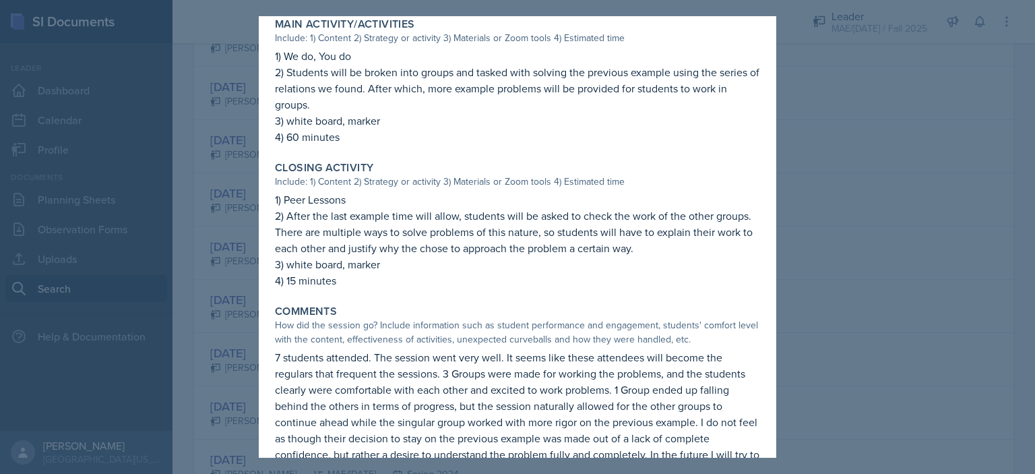
scroll to position [558, 0]
click at [855, 335] on div at bounding box center [517, 237] width 1035 height 474
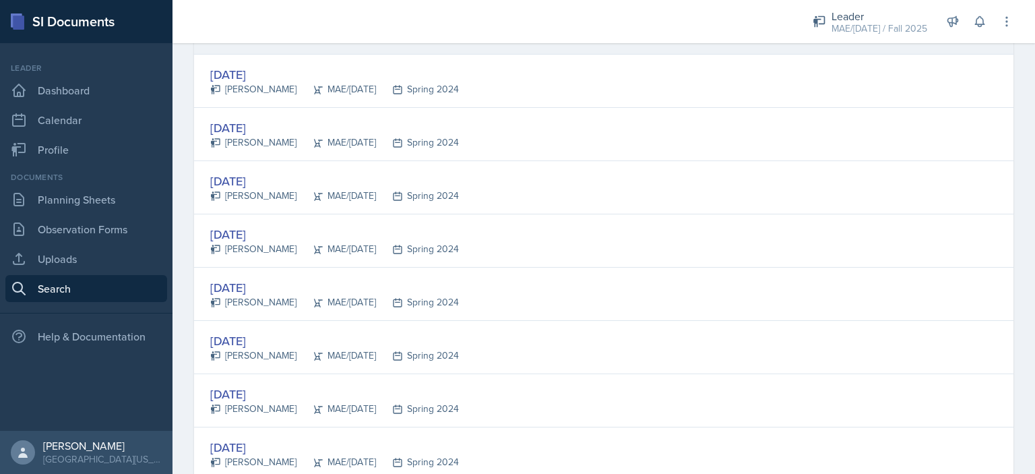
scroll to position [749, 0]
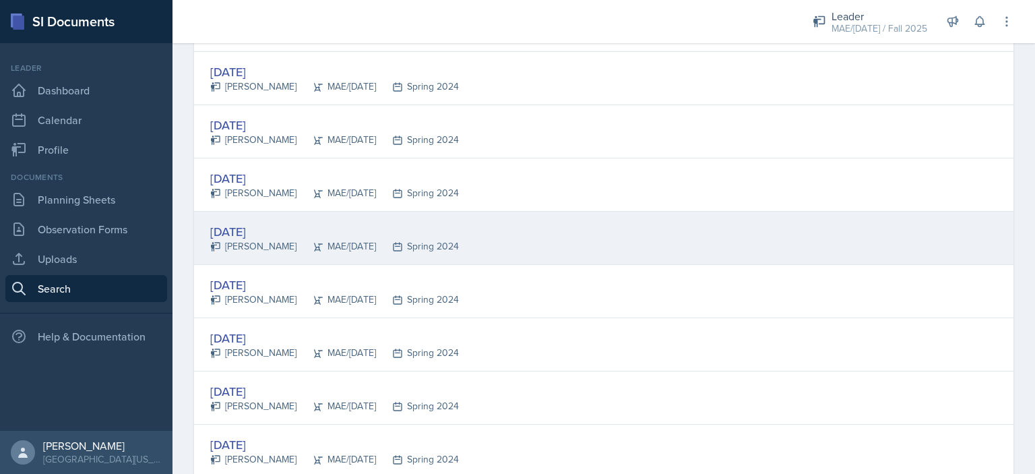
click at [249, 234] on div "[DATE]" at bounding box center [334, 231] width 249 height 18
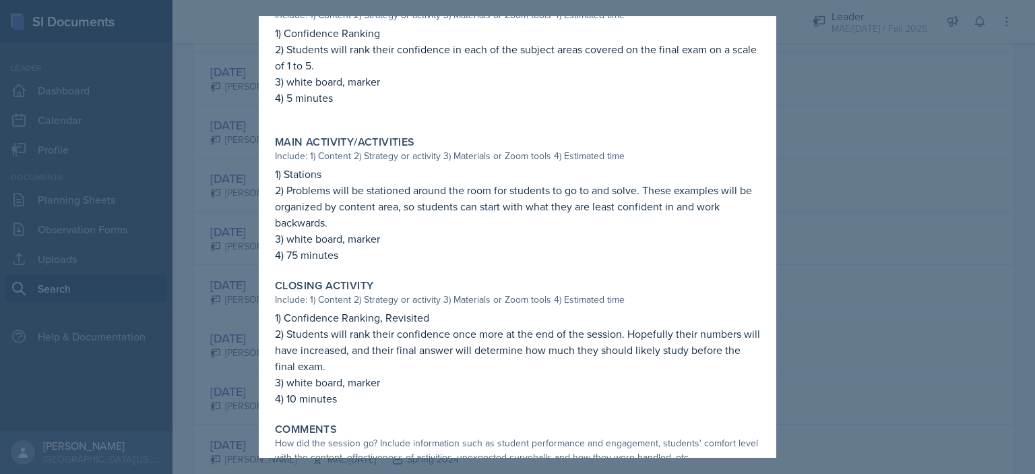
scroll to position [545, 0]
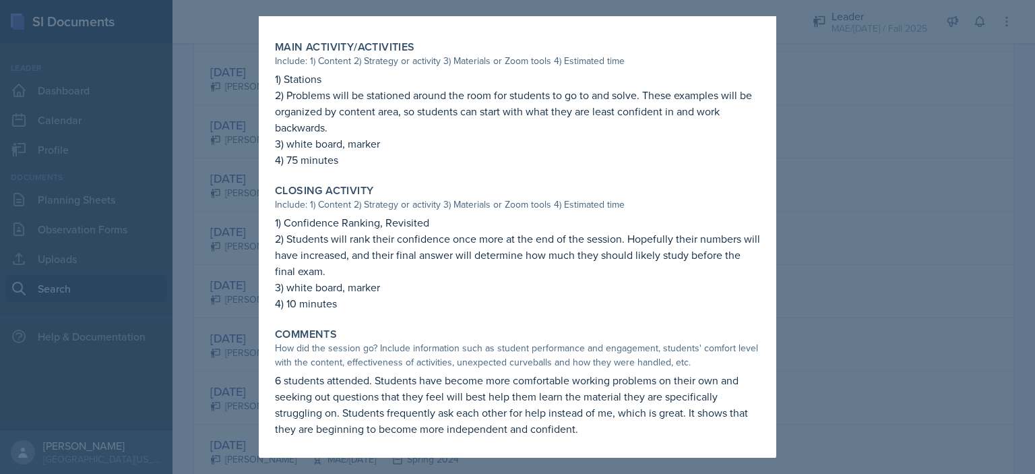
click at [821, 340] on div at bounding box center [517, 237] width 1035 height 474
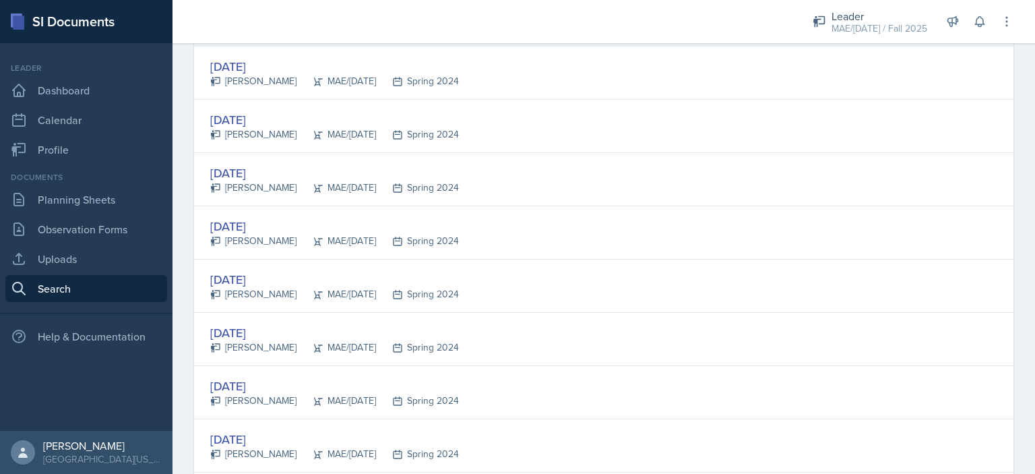
scroll to position [1031, 0]
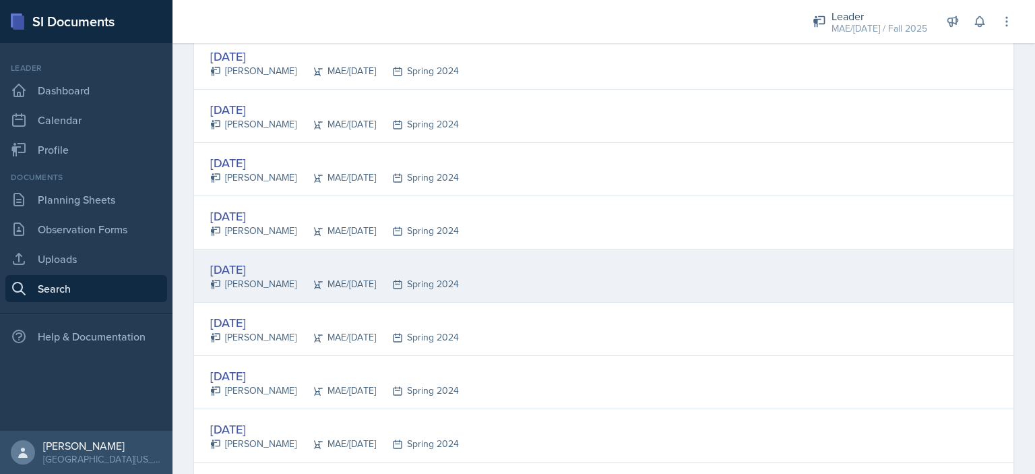
click at [253, 260] on div "[DATE]" at bounding box center [334, 269] width 249 height 18
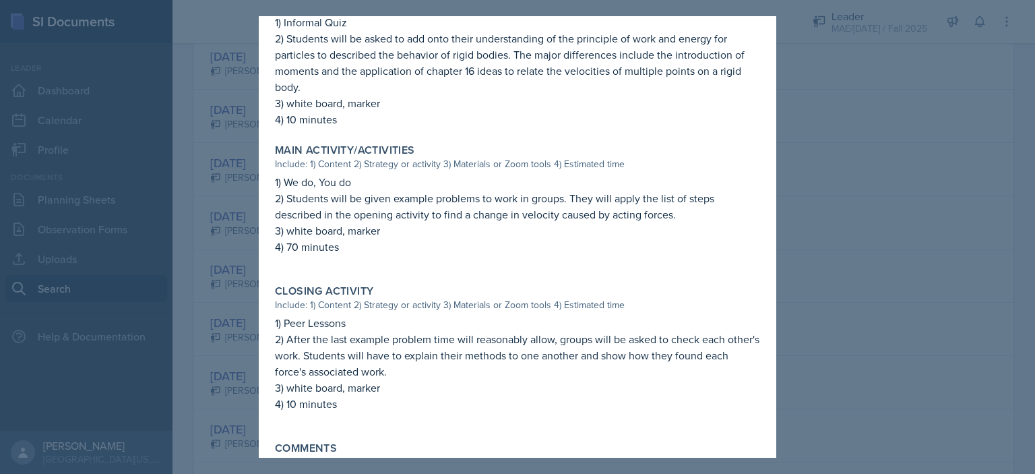
scroll to position [526, 0]
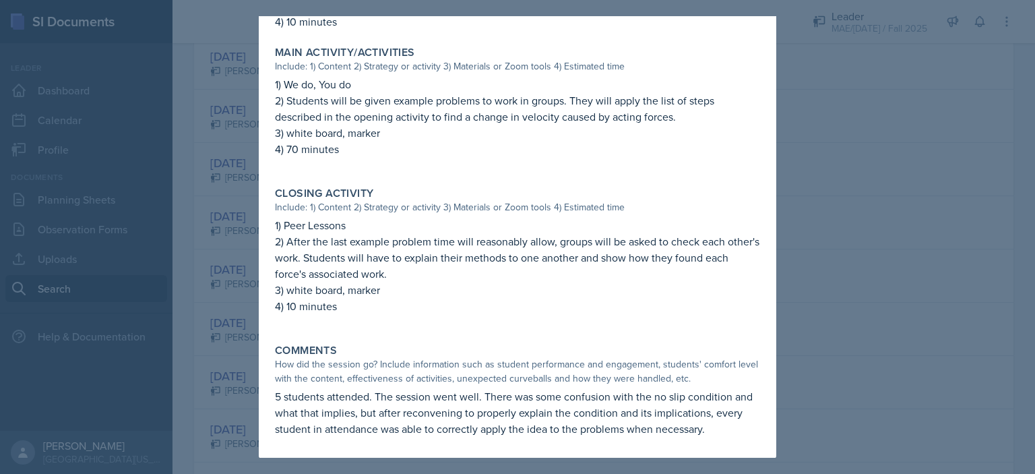
click at [822, 361] on div at bounding box center [517, 237] width 1035 height 474
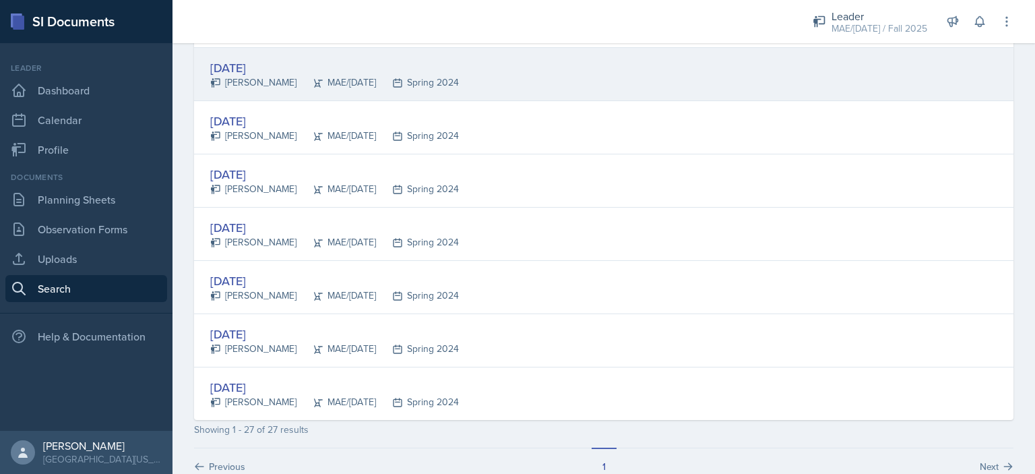
scroll to position [1313, 0]
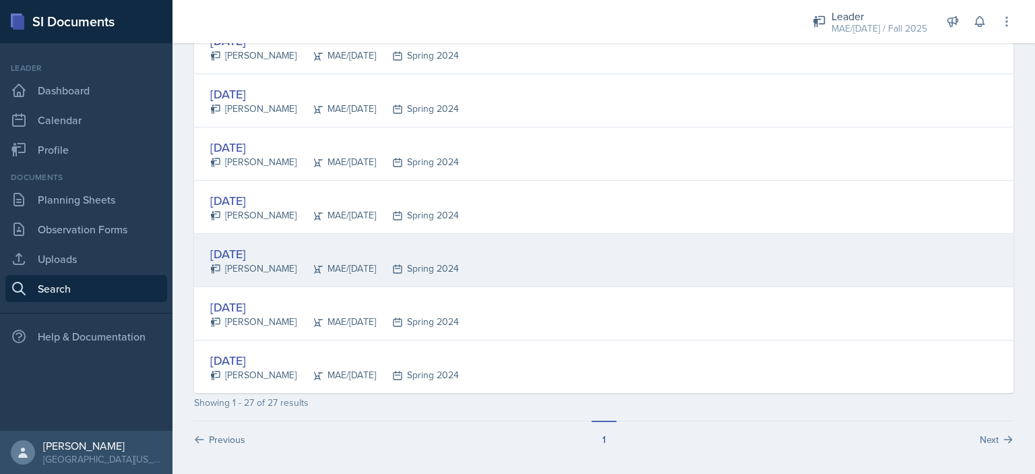
click at [261, 246] on div "[DATE]" at bounding box center [334, 254] width 249 height 18
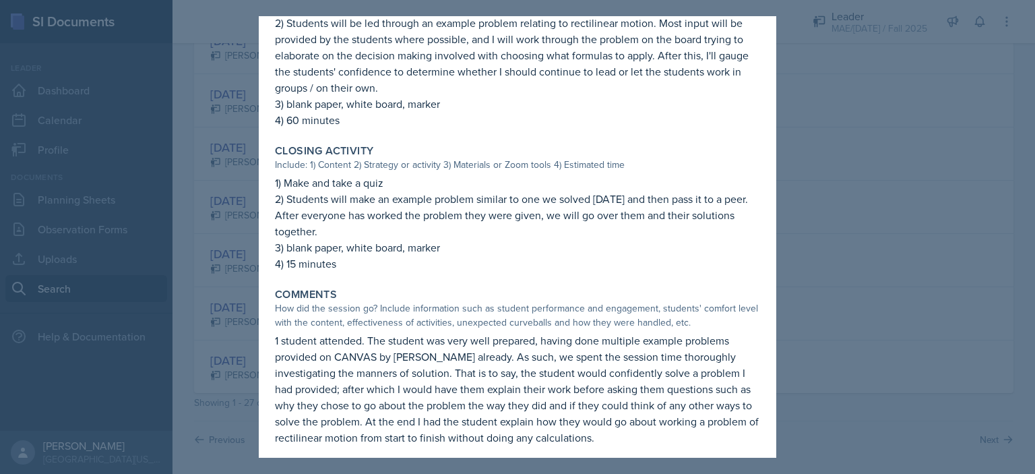
scroll to position [648, 0]
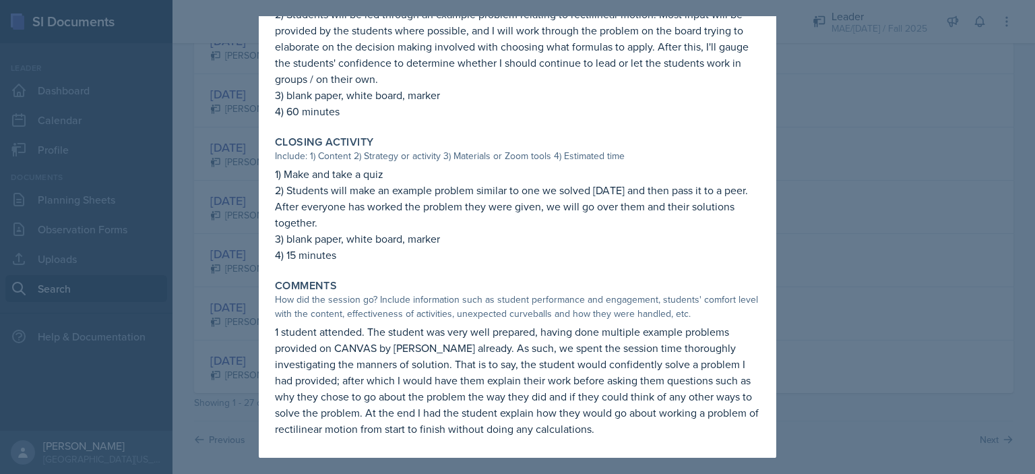
click at [811, 294] on div at bounding box center [517, 237] width 1035 height 474
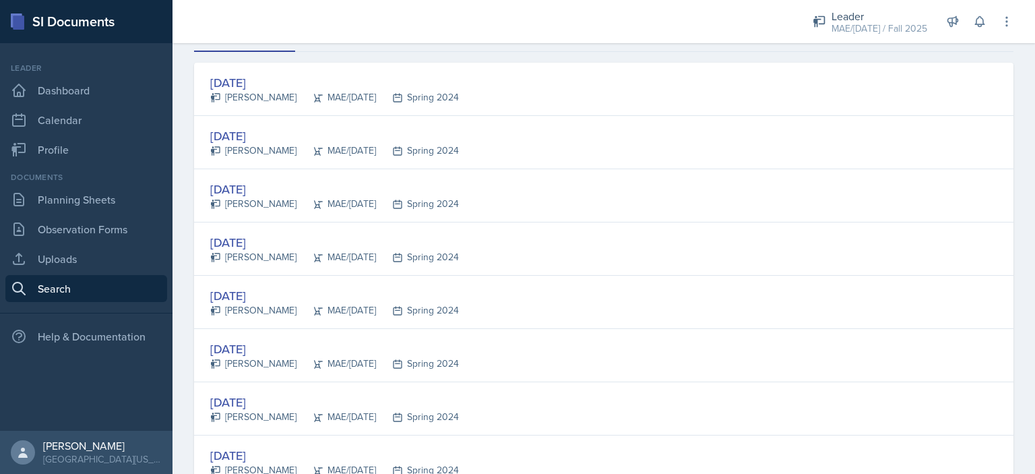
scroll to position [0, 0]
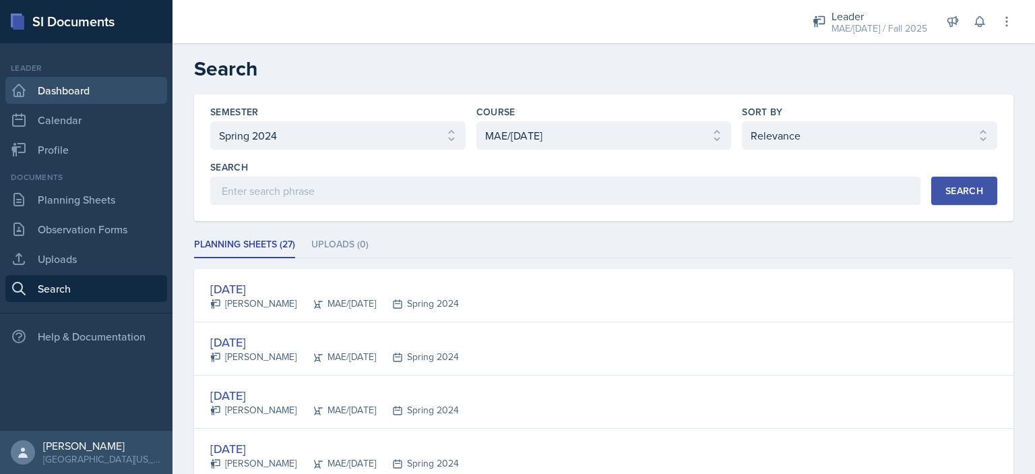
click at [87, 87] on link "Dashboard" at bounding box center [86, 90] width 162 height 27
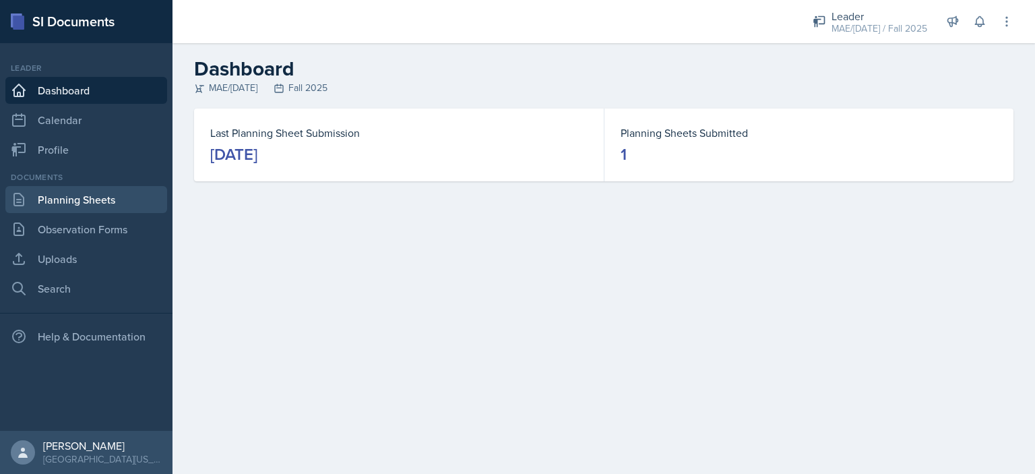
click at [99, 202] on link "Planning Sheets" at bounding box center [86, 199] width 162 height 27
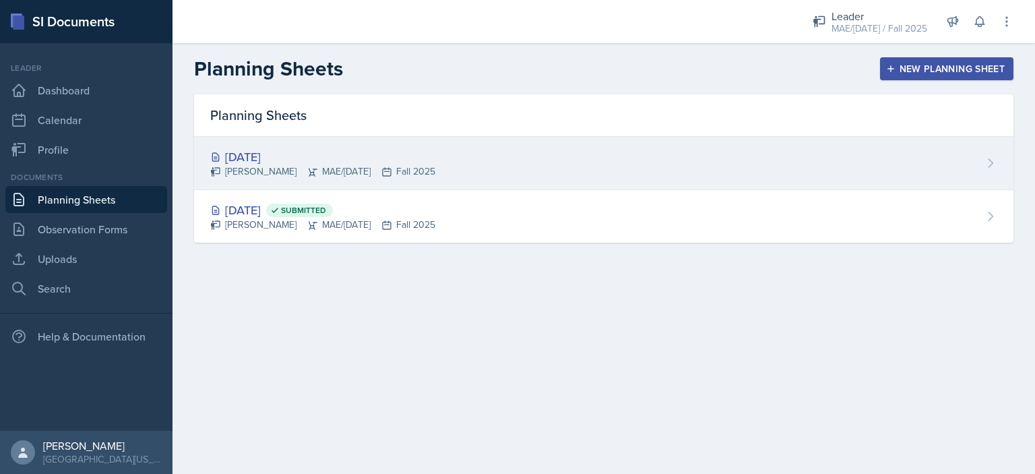
click at [245, 154] on div "[DATE]" at bounding box center [322, 157] width 225 height 18
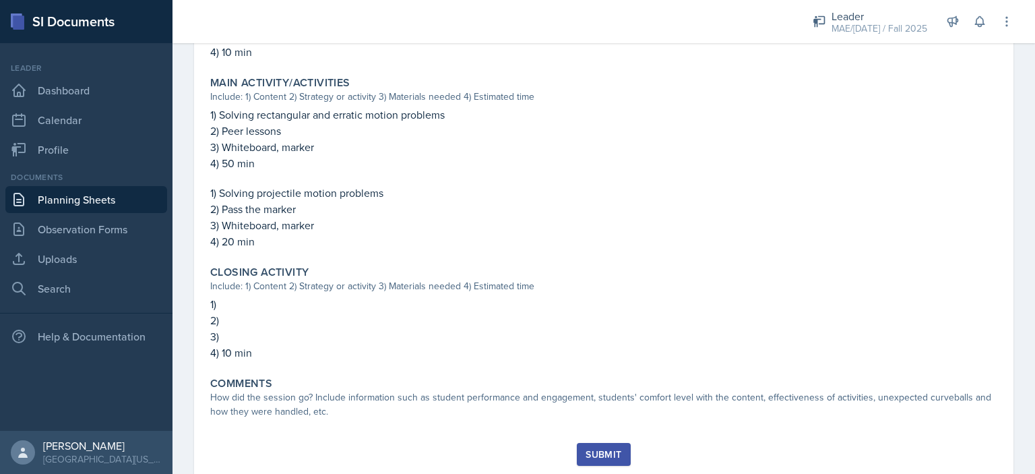
scroll to position [538, 0]
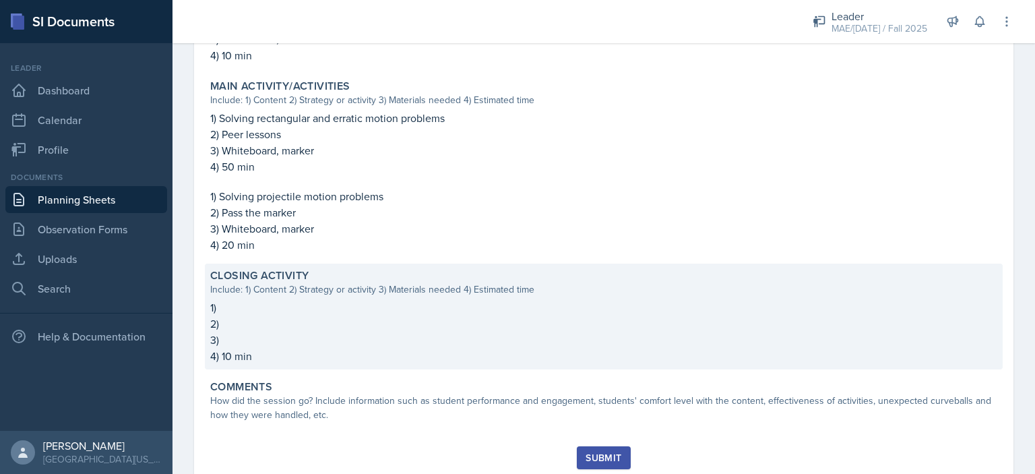
click at [333, 334] on p "3)" at bounding box center [603, 340] width 787 height 16
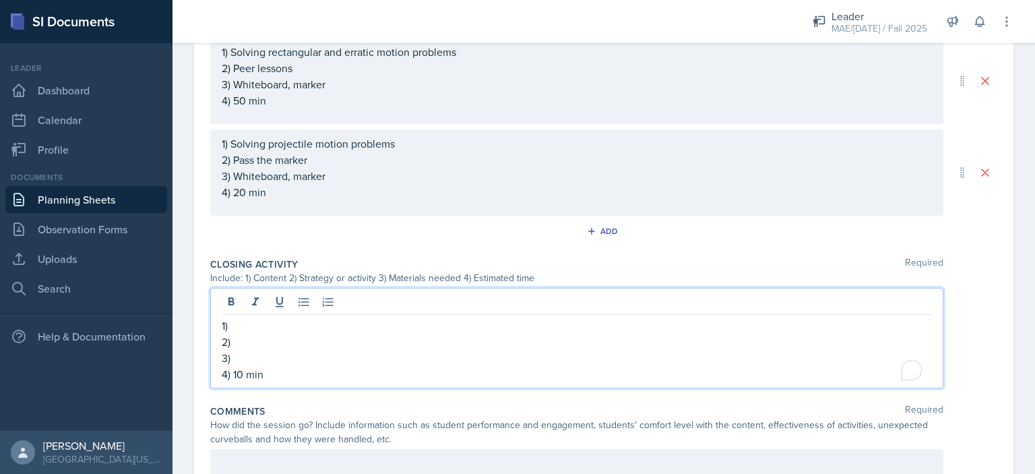
scroll to position [704, 0]
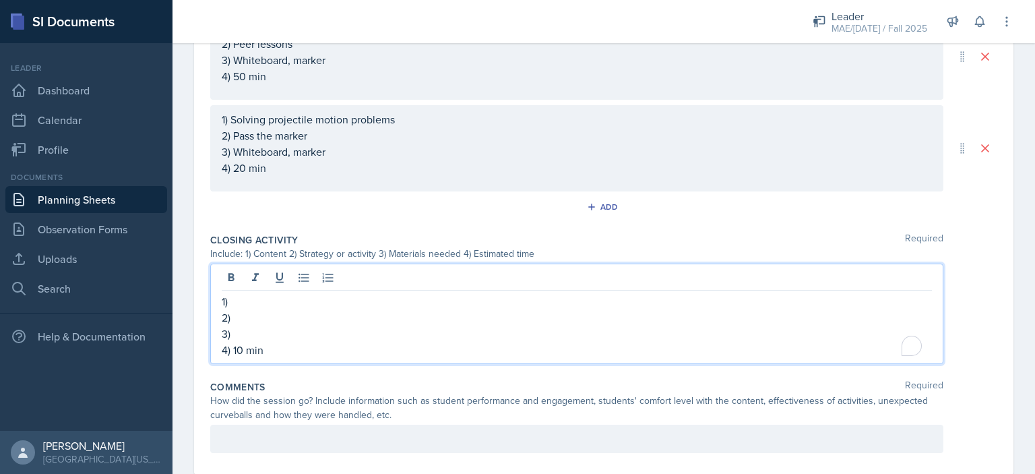
click at [310, 300] on p "1)" at bounding box center [577, 301] width 710 height 16
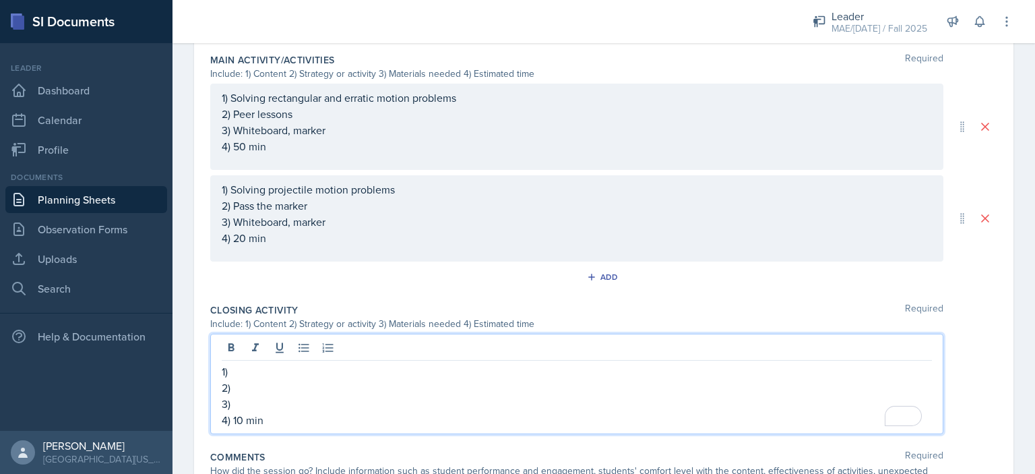
scroll to position [632, 0]
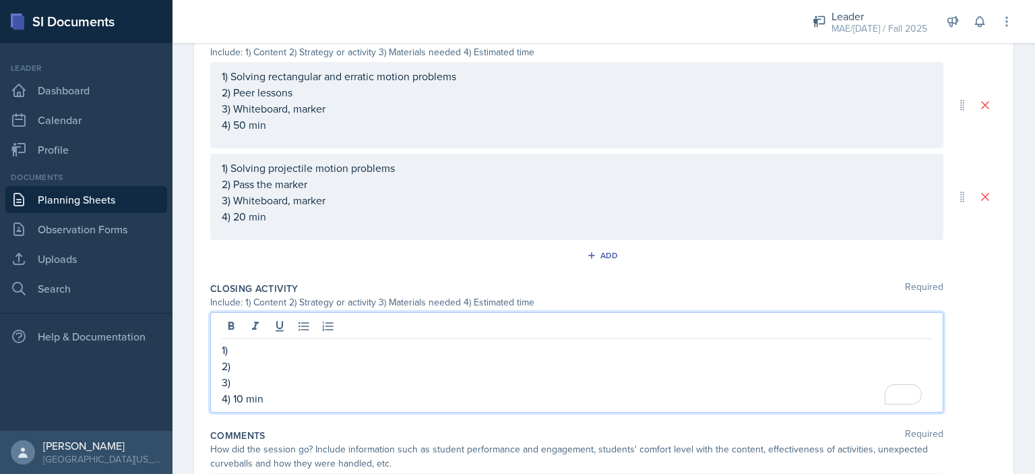
click at [245, 224] on p "4) 20 min" at bounding box center [577, 216] width 710 height 16
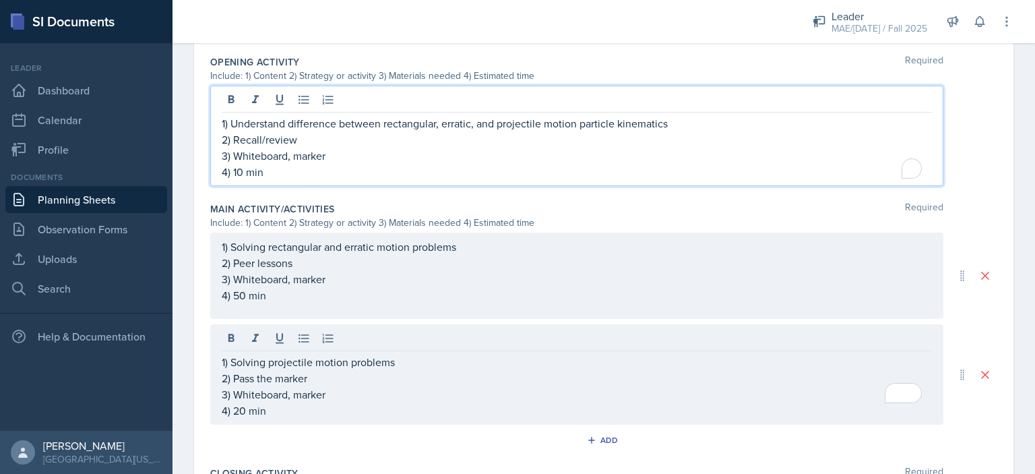
scroll to position [513, 0]
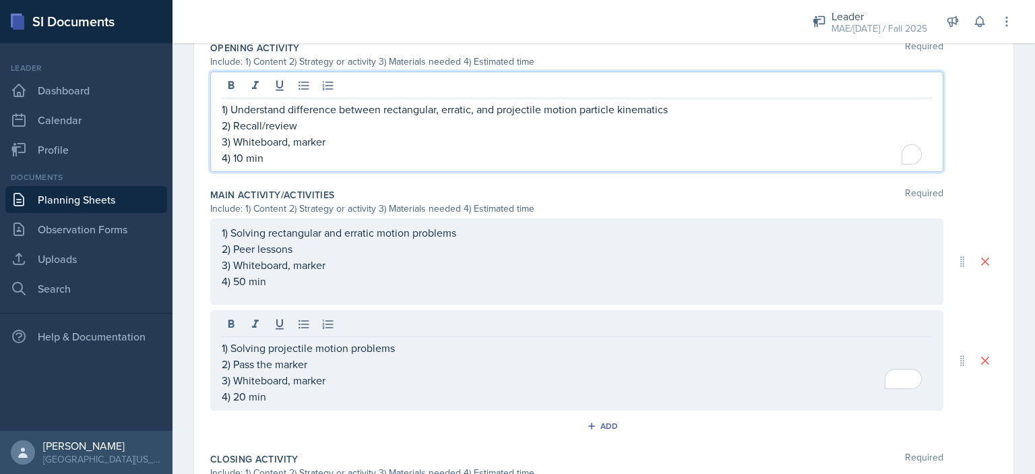
click at [273, 146] on div "1) Understand difference between rectangular, erratic, and projectile motion pa…" at bounding box center [577, 133] width 710 height 65
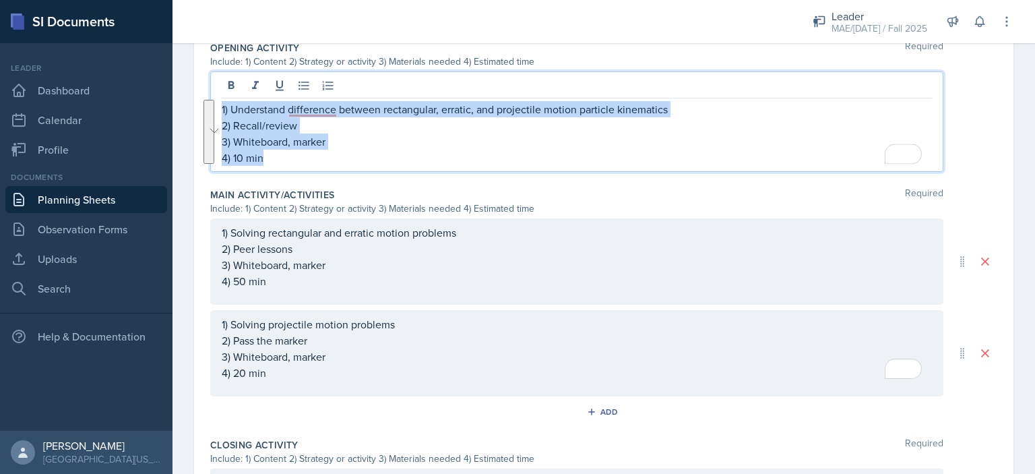
drag, startPoint x: 271, startPoint y: 158, endPoint x: 219, endPoint y: 111, distance: 69.7
click at [219, 111] on div "1) Understand difference between rectangular, erratic, and projectile motion pa…" at bounding box center [576, 121] width 733 height 100
copy div "1) Understand difference between rectangular, erratic, and projectile motion pa…"
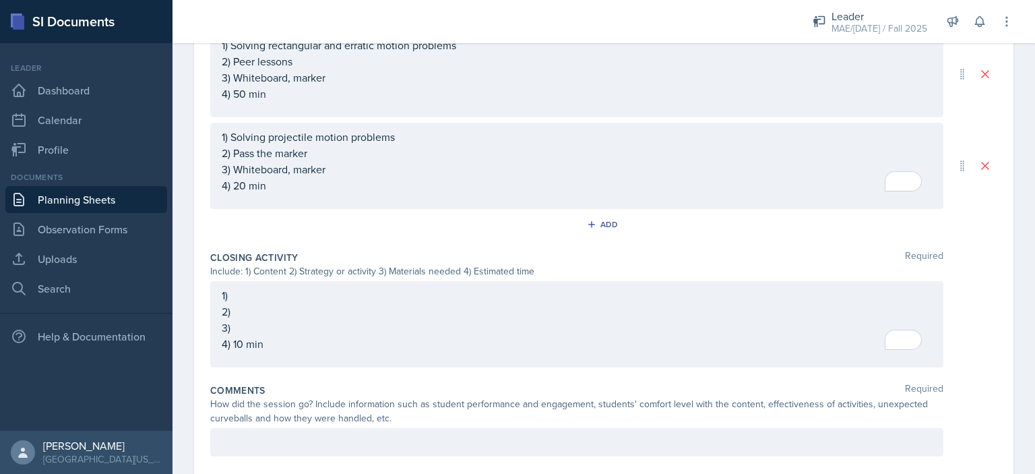
scroll to position [701, 0]
click at [278, 350] on div "1) 2) 3) 4) 10 min" at bounding box center [576, 323] width 733 height 86
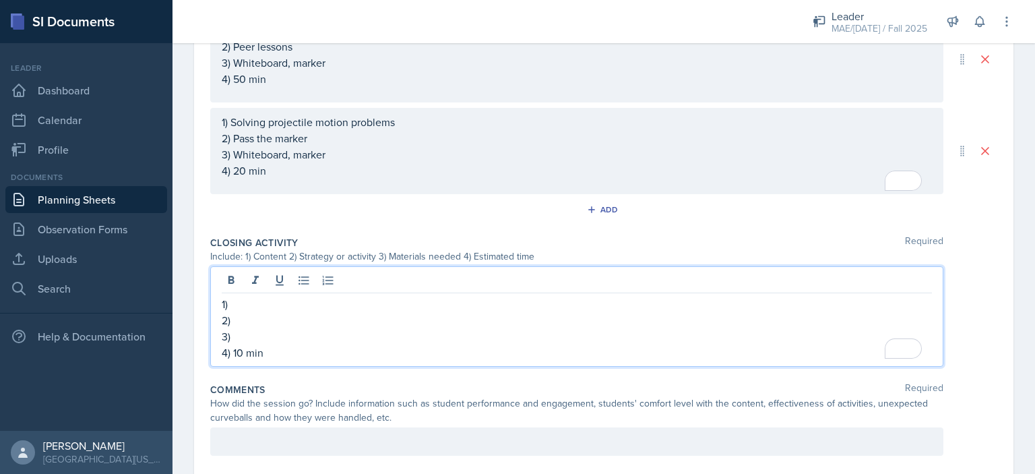
scroll to position [711, 0]
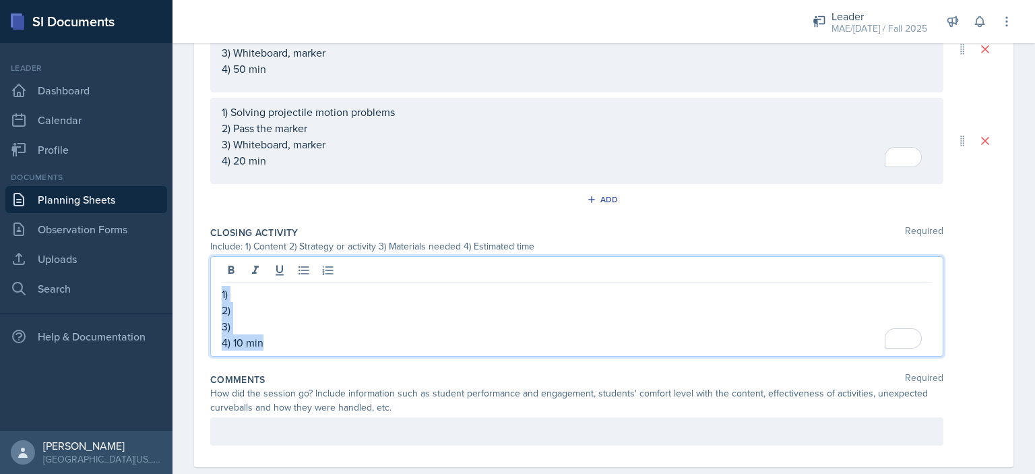
drag, startPoint x: 277, startPoint y: 347, endPoint x: 208, endPoint y: 286, distance: 92.6
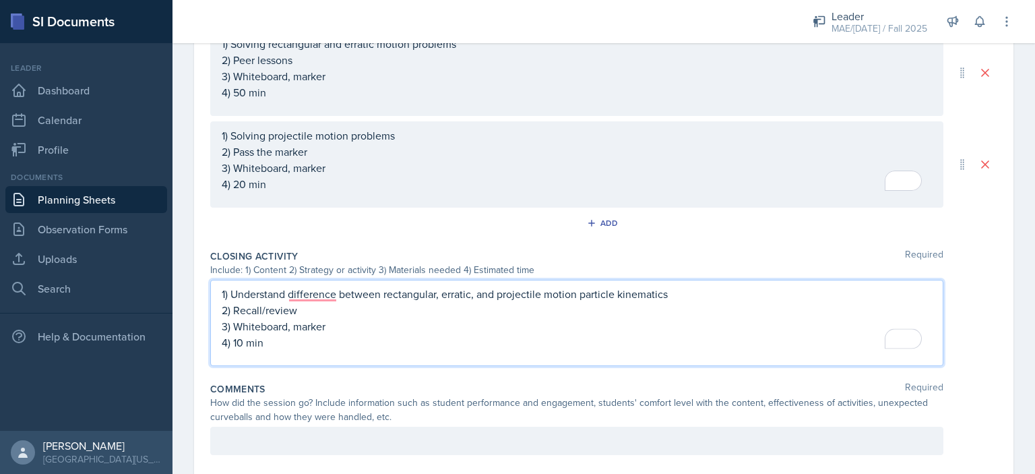
click at [319, 313] on p "2) Recall/review" at bounding box center [577, 310] width 710 height 16
click at [297, 311] on p "2) Recall/review (revisited)" at bounding box center [577, 310] width 710 height 16
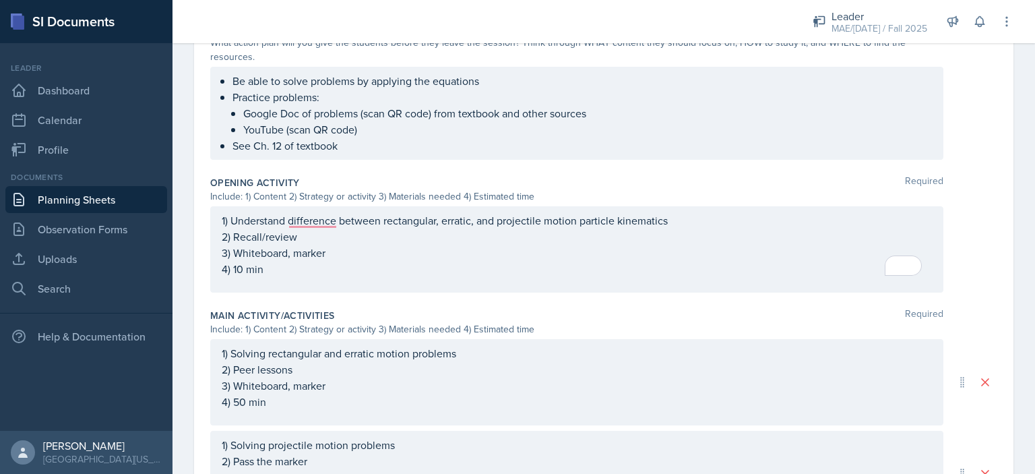
scroll to position [0, 0]
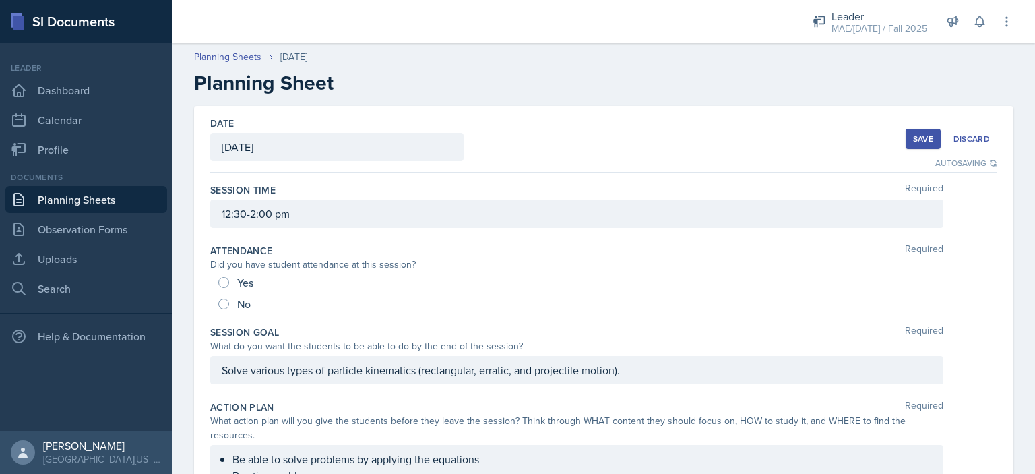
click at [906, 140] on button "Save" at bounding box center [923, 139] width 35 height 20
click at [913, 135] on div "Save" at bounding box center [923, 138] width 20 height 11
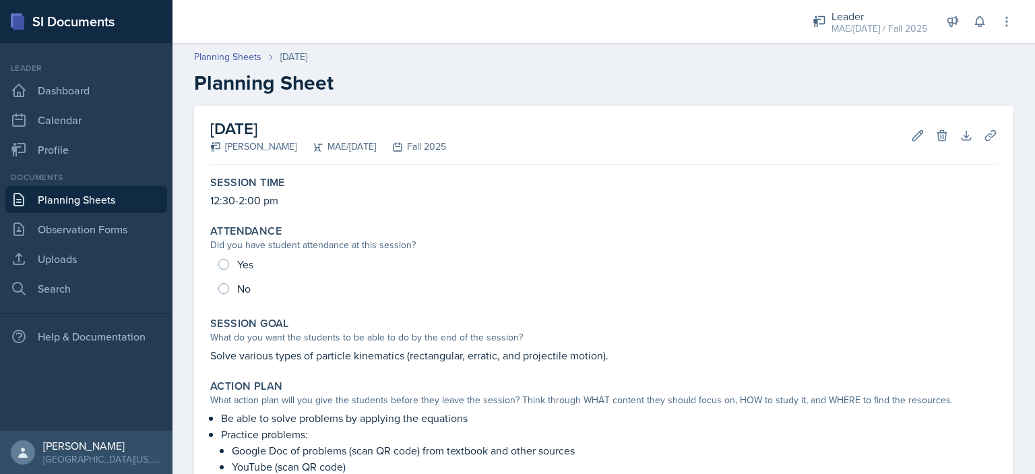
click at [115, 188] on link "Planning Sheets" at bounding box center [86, 199] width 162 height 27
